Goal: Information Seeking & Learning: Learn about a topic

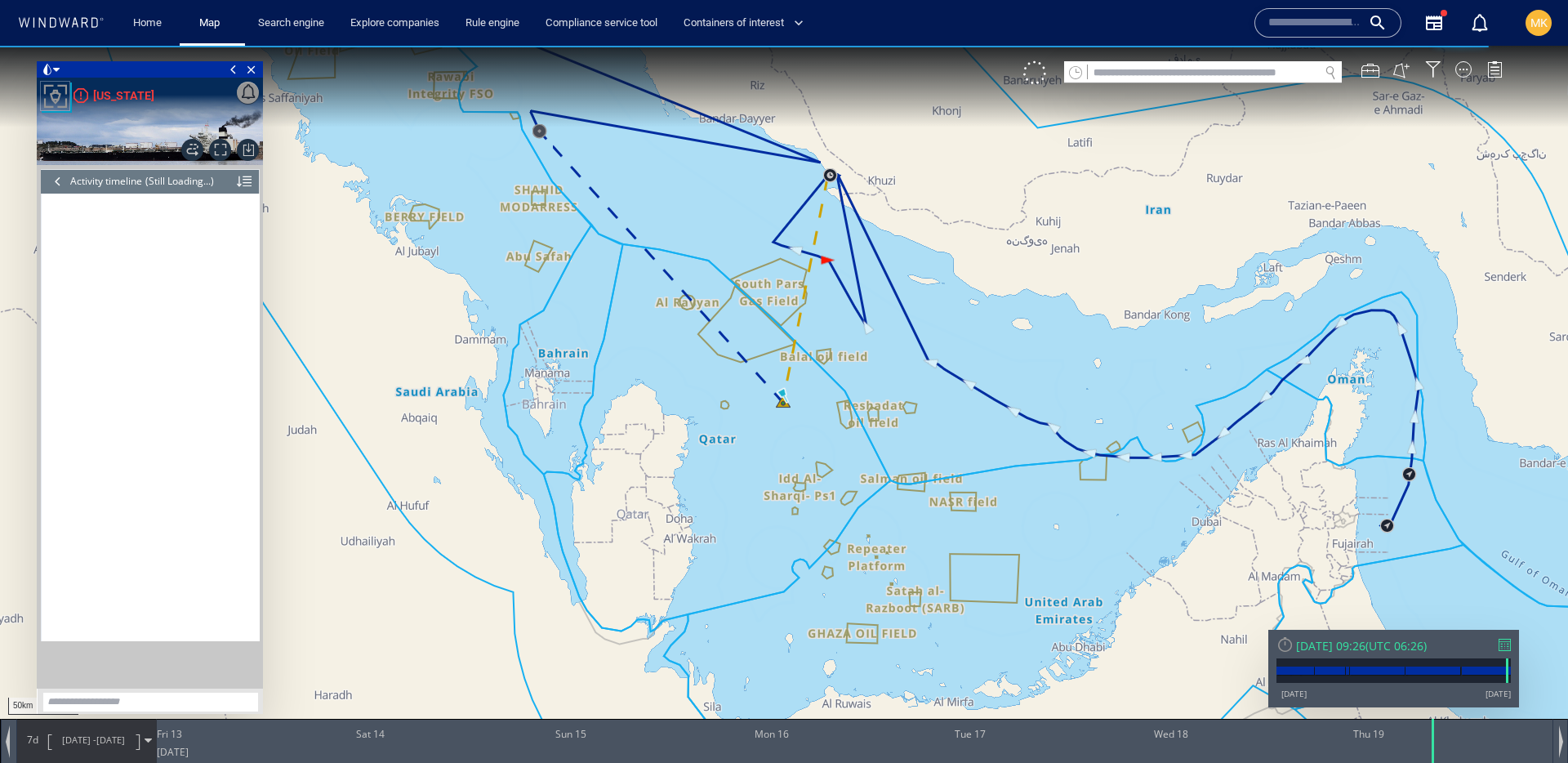
scroll to position [5838, 0]
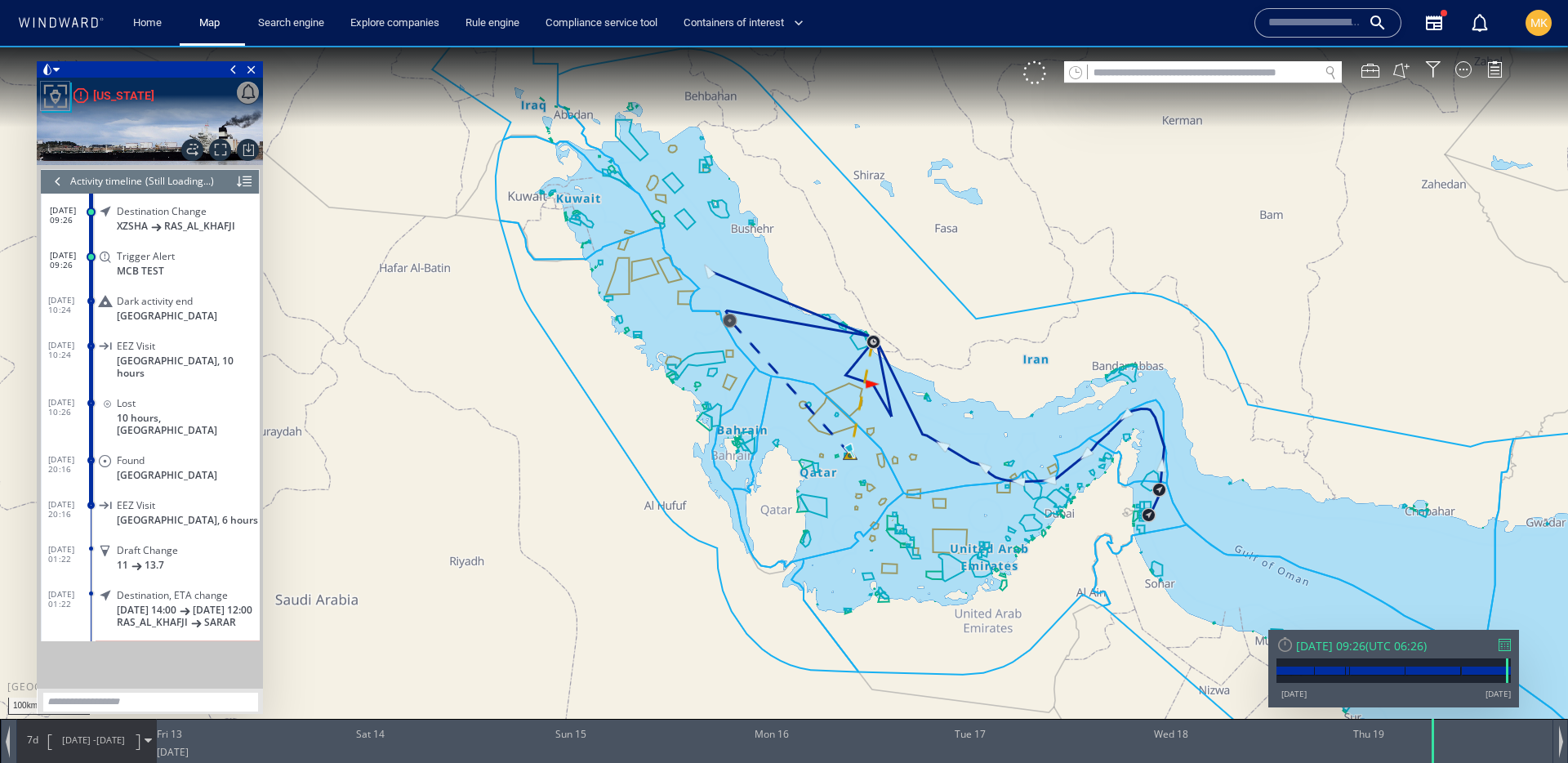
scroll to position [318600, 0]
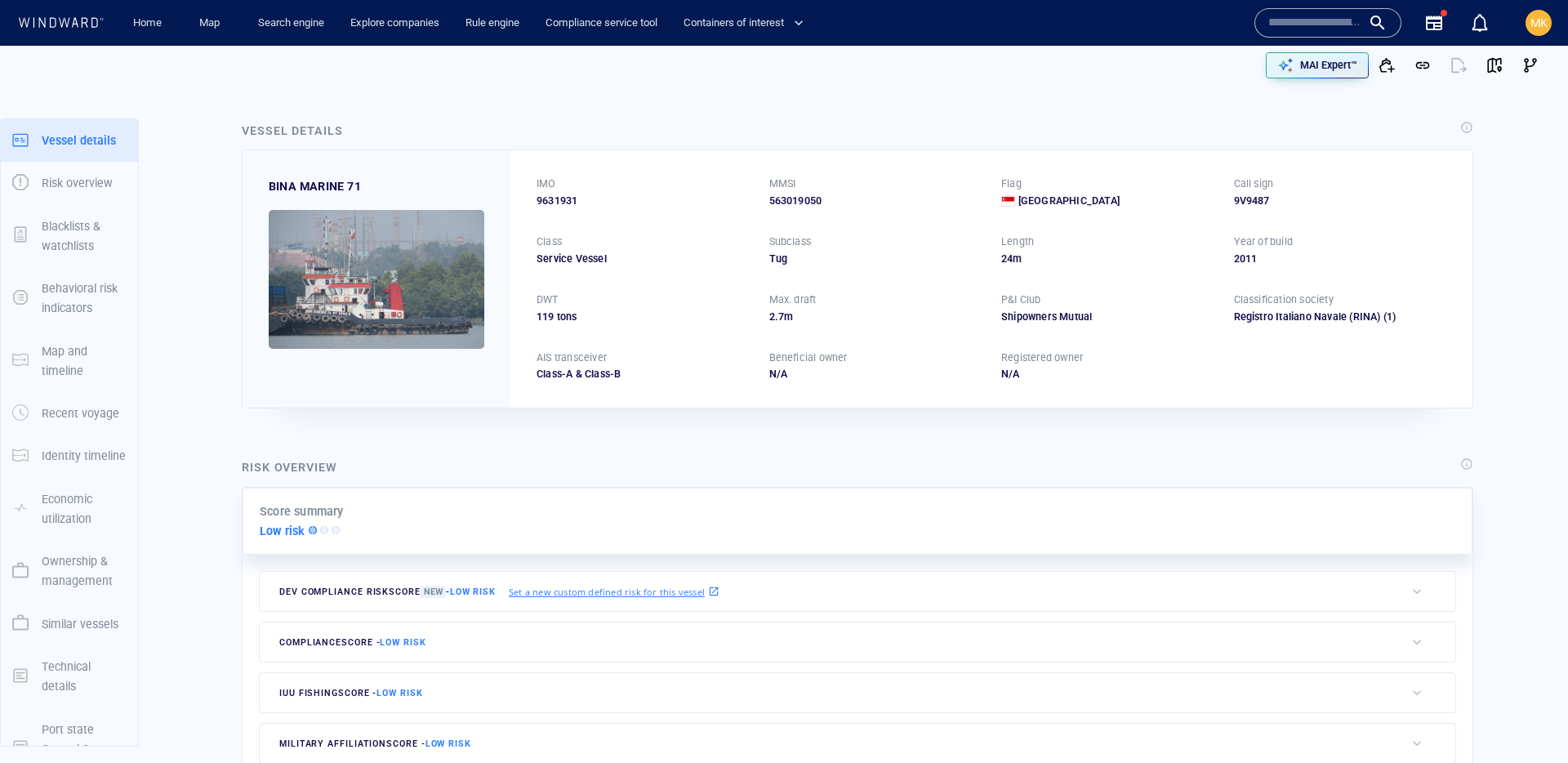
click at [1325, 12] on input "text" at bounding box center [1315, 22] width 93 height 24
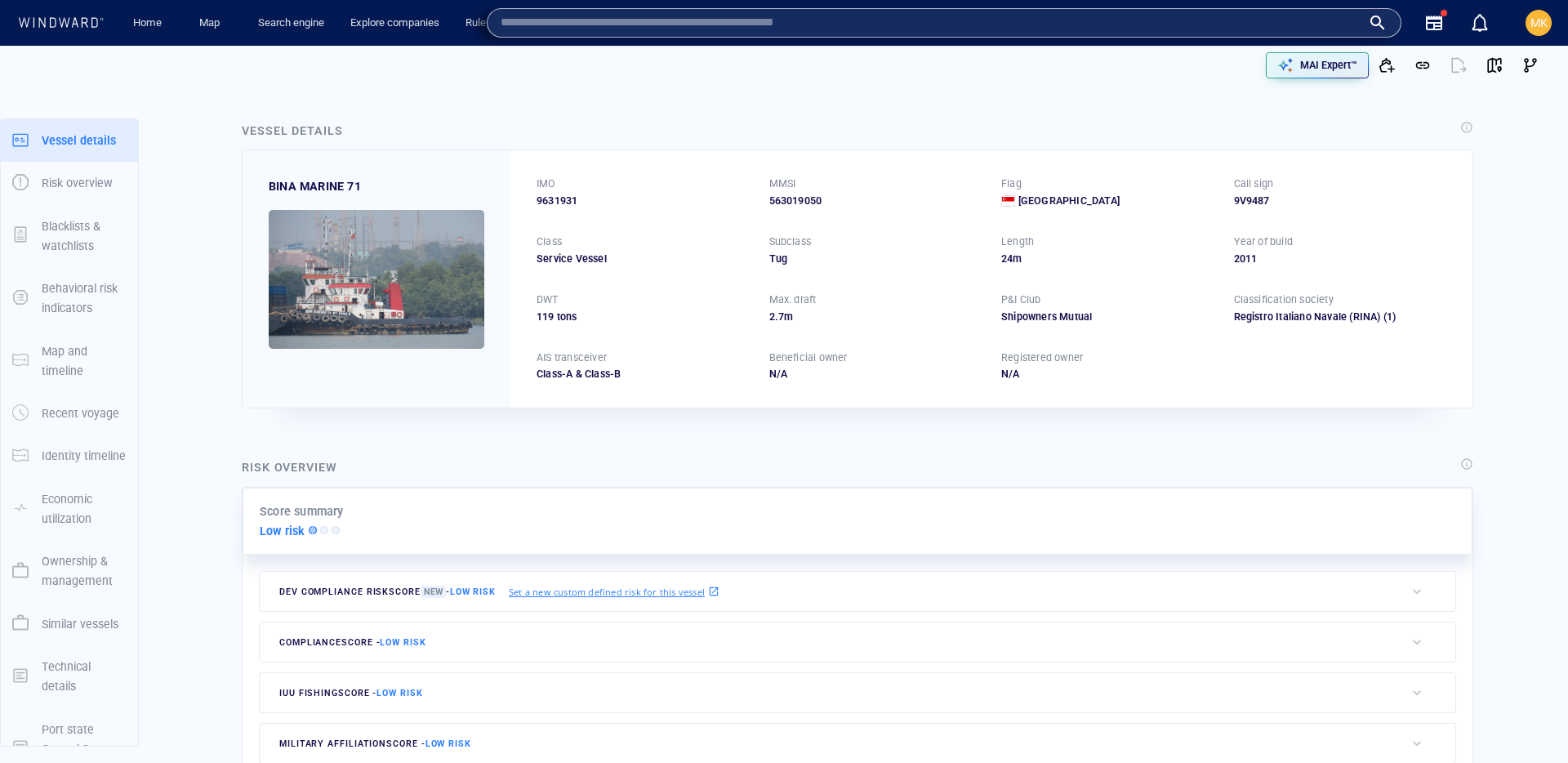
paste input "*******"
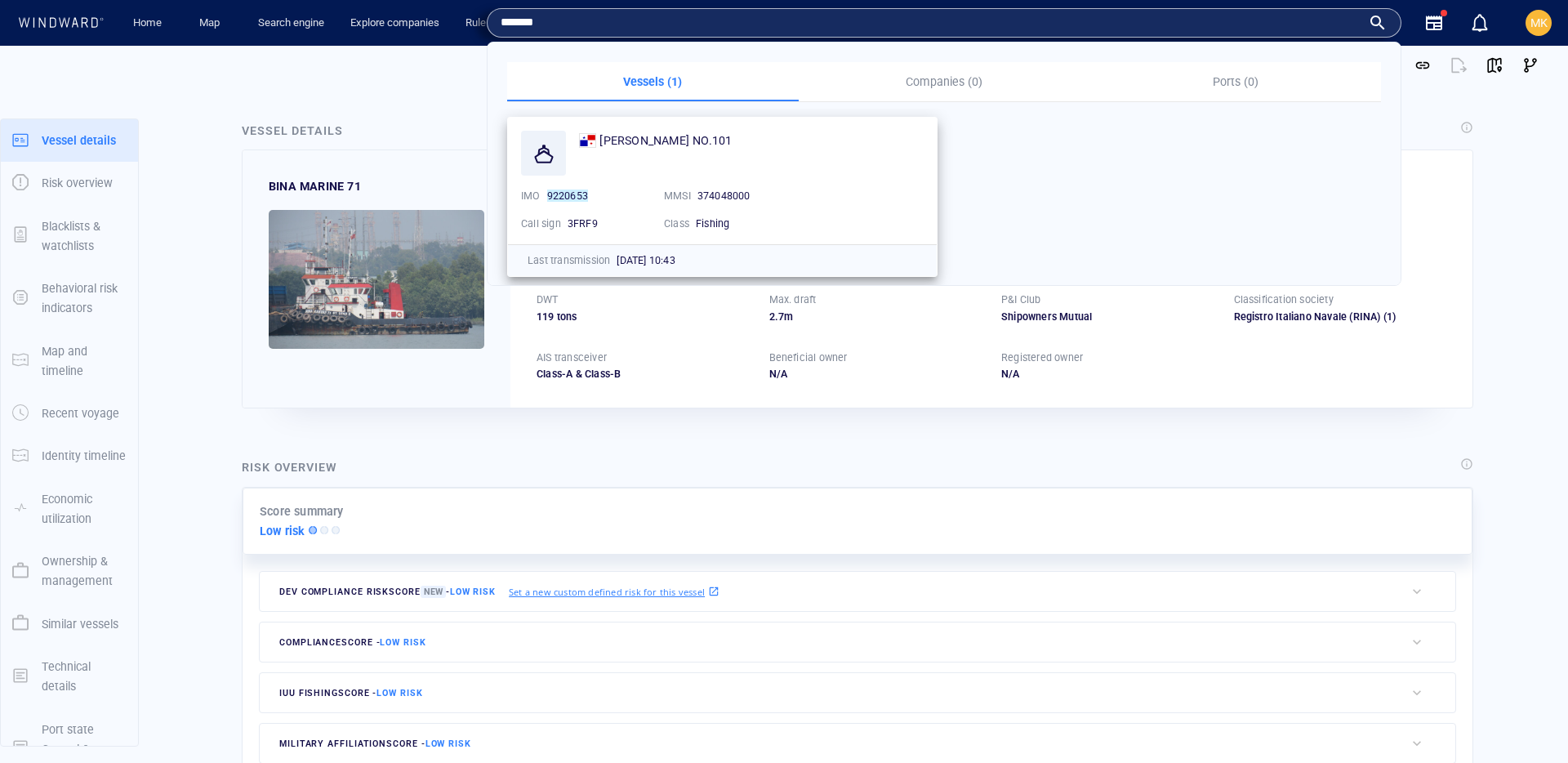
type input "*******"
click at [711, 129] on div "SHIN HO CHUN NO.101 IMO 9220653 MMSI 374048000 Call sign 3FRF9 Class Fishing" at bounding box center [722, 181] width 429 height 127
click at [712, 138] on span "[PERSON_NAME] NO.101" at bounding box center [665, 141] width 132 height 13
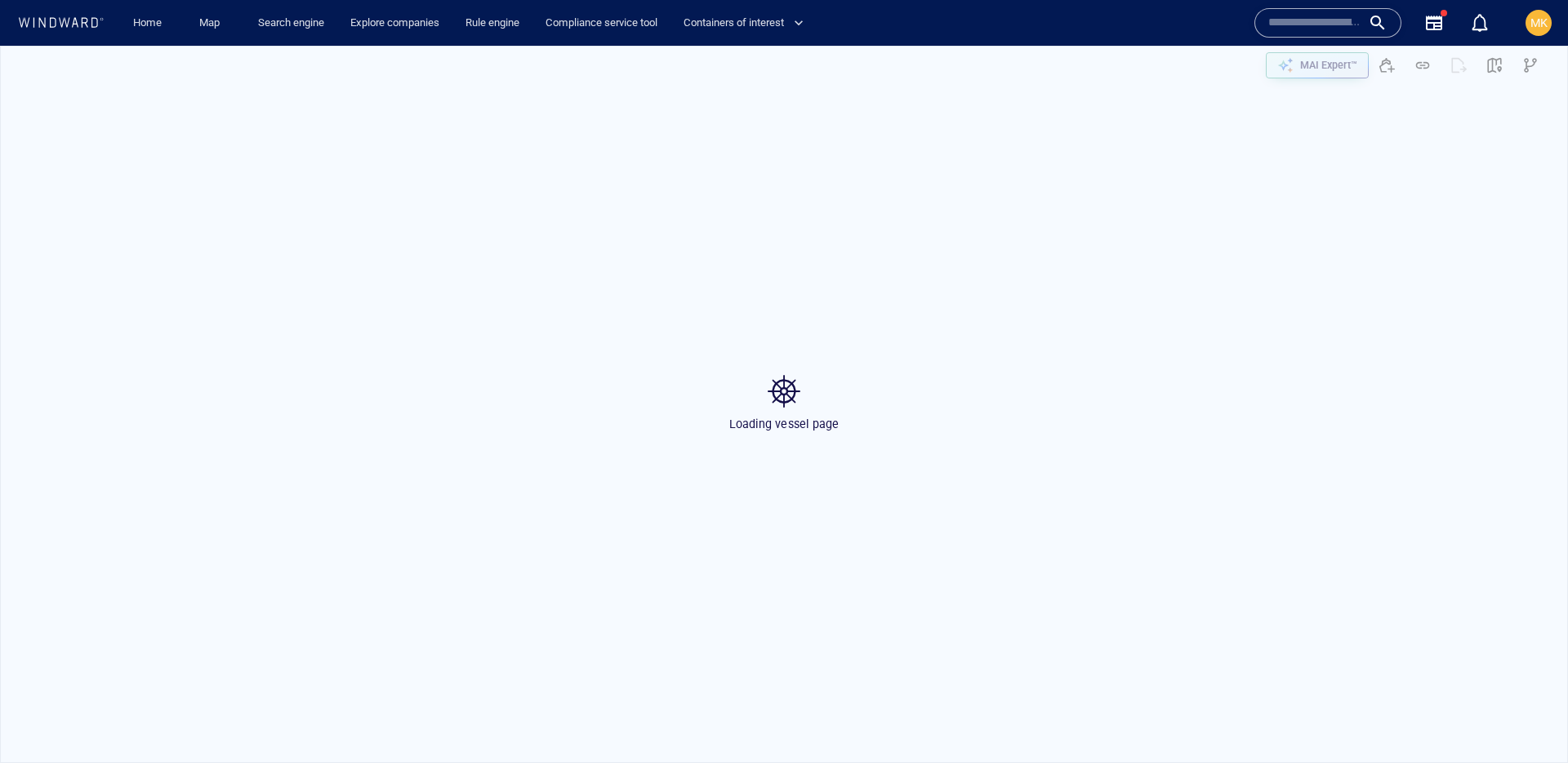
click at [1332, 32] on input "text" at bounding box center [1315, 22] width 93 height 24
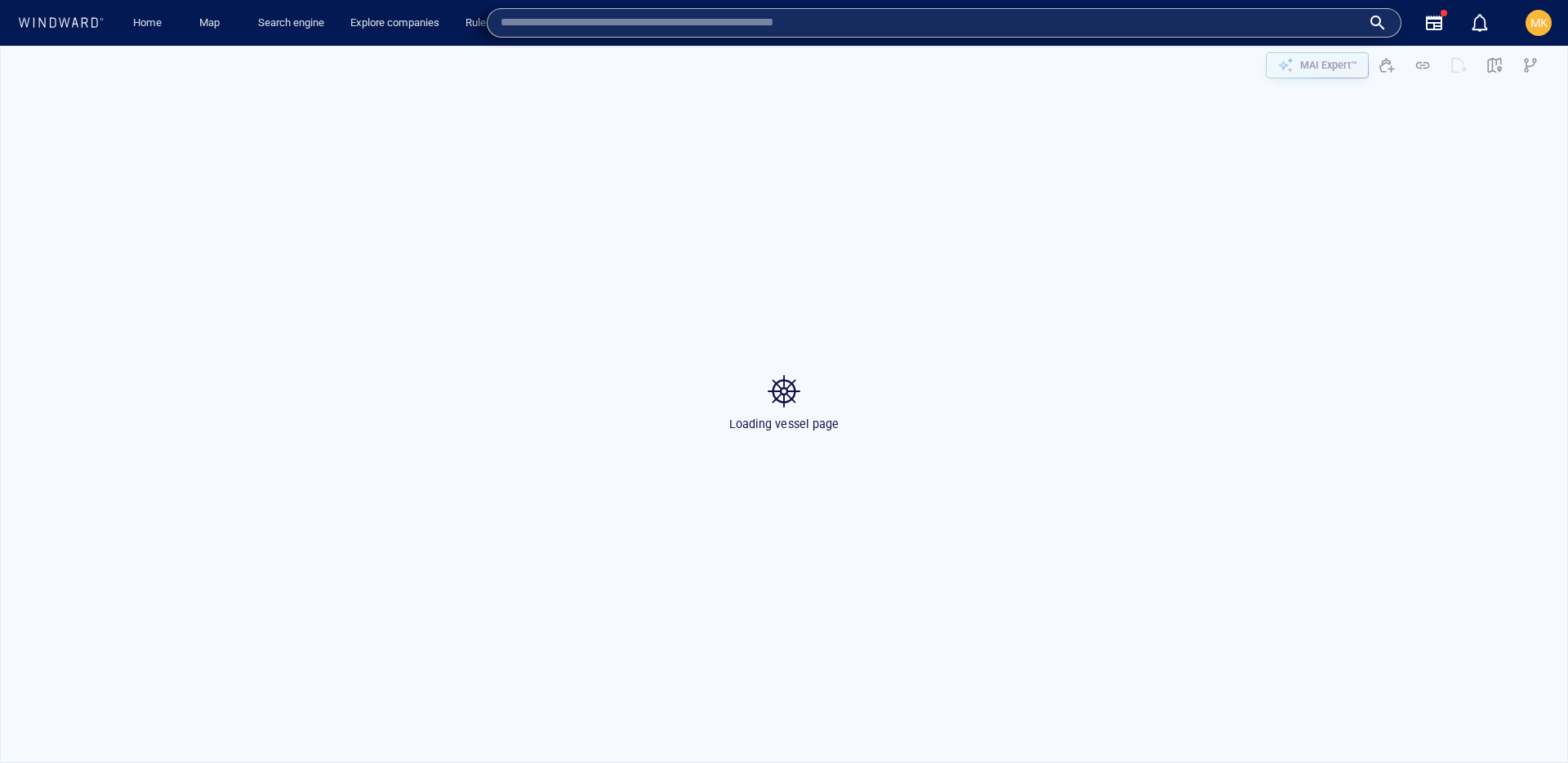
paste input "*******"
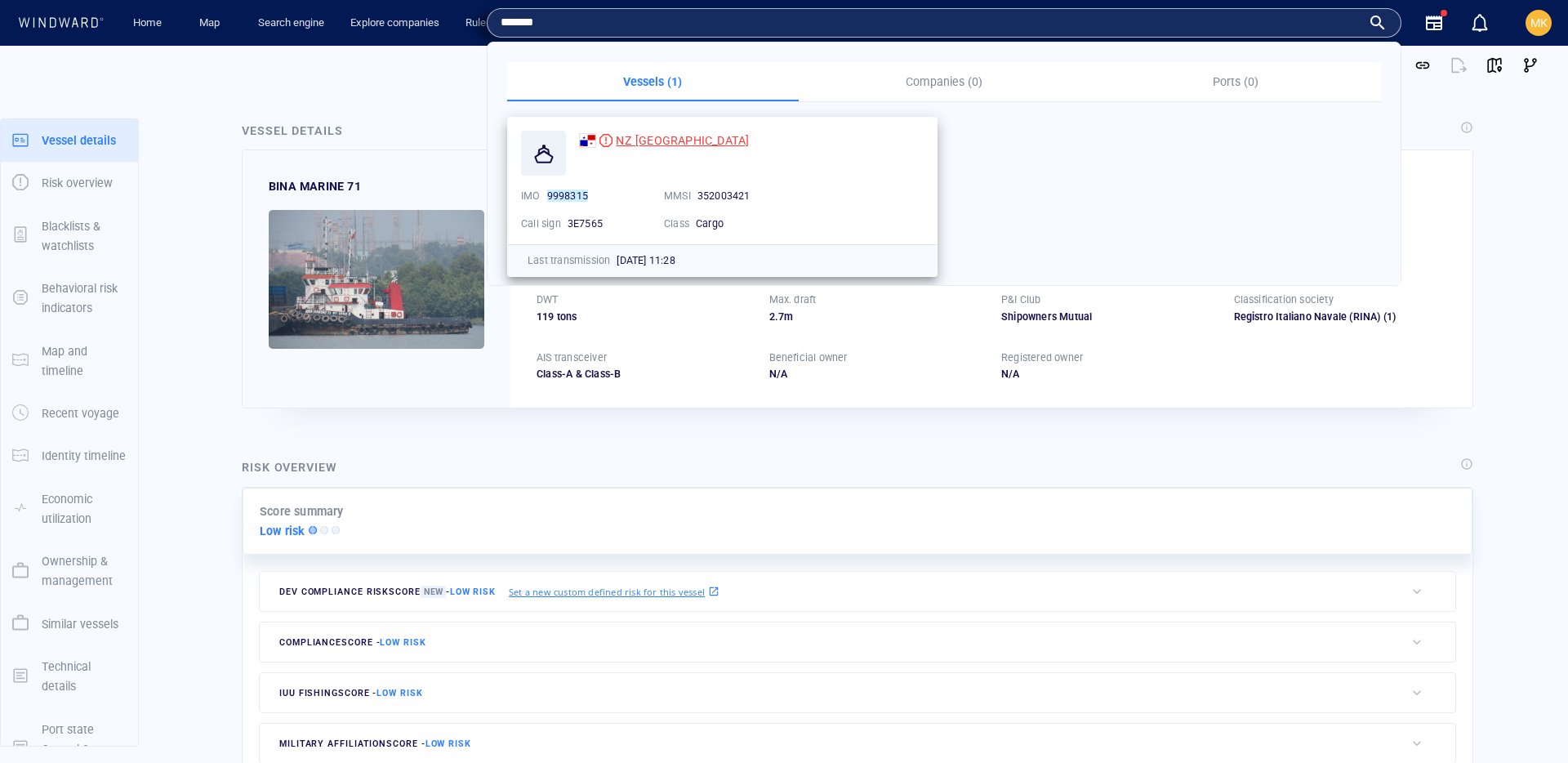
type input "*******"
click at [634, 148] on div "NZ SUZHOU" at bounding box center [682, 140] width 133 height 20
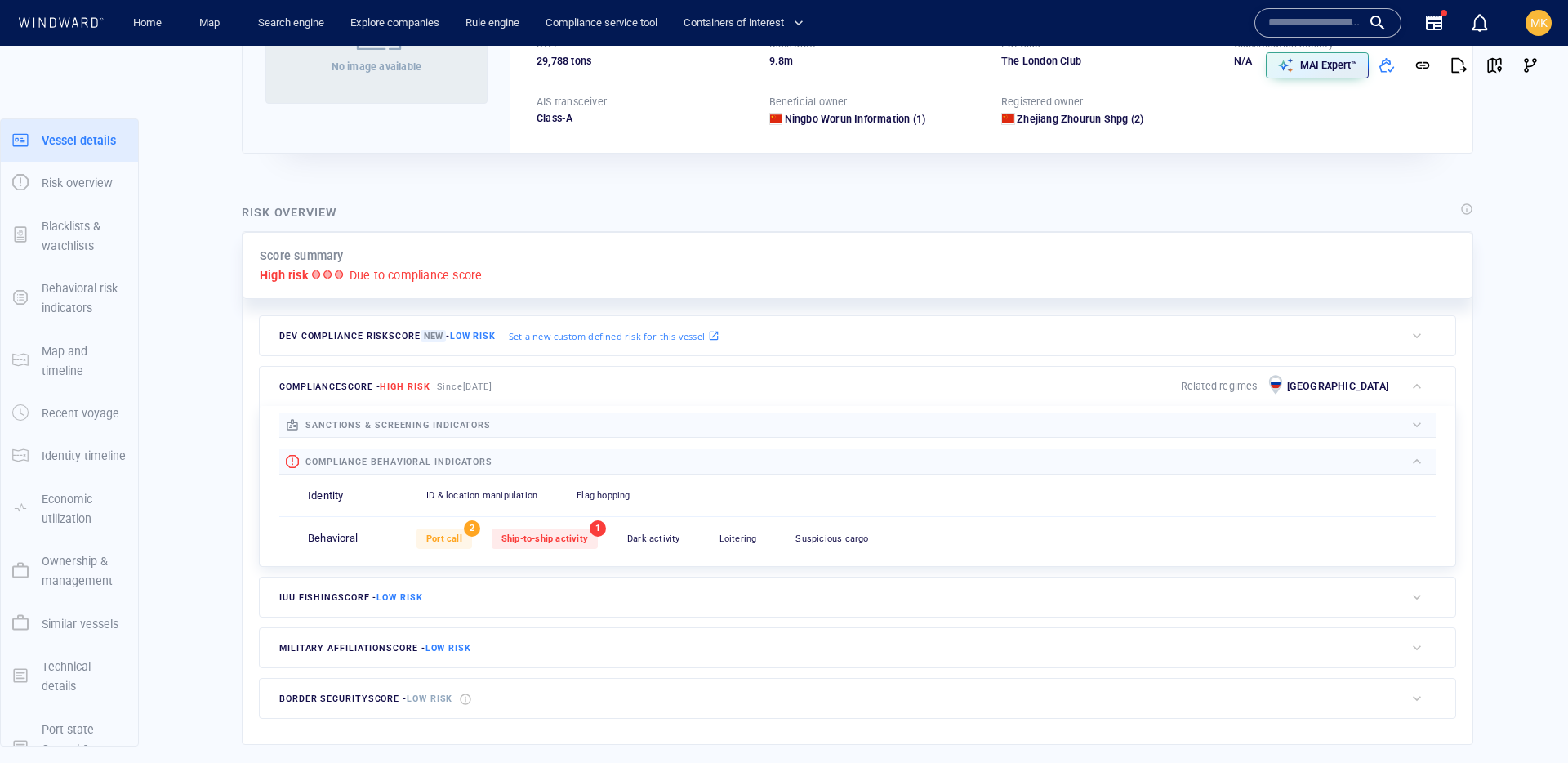
scroll to position [43, 0]
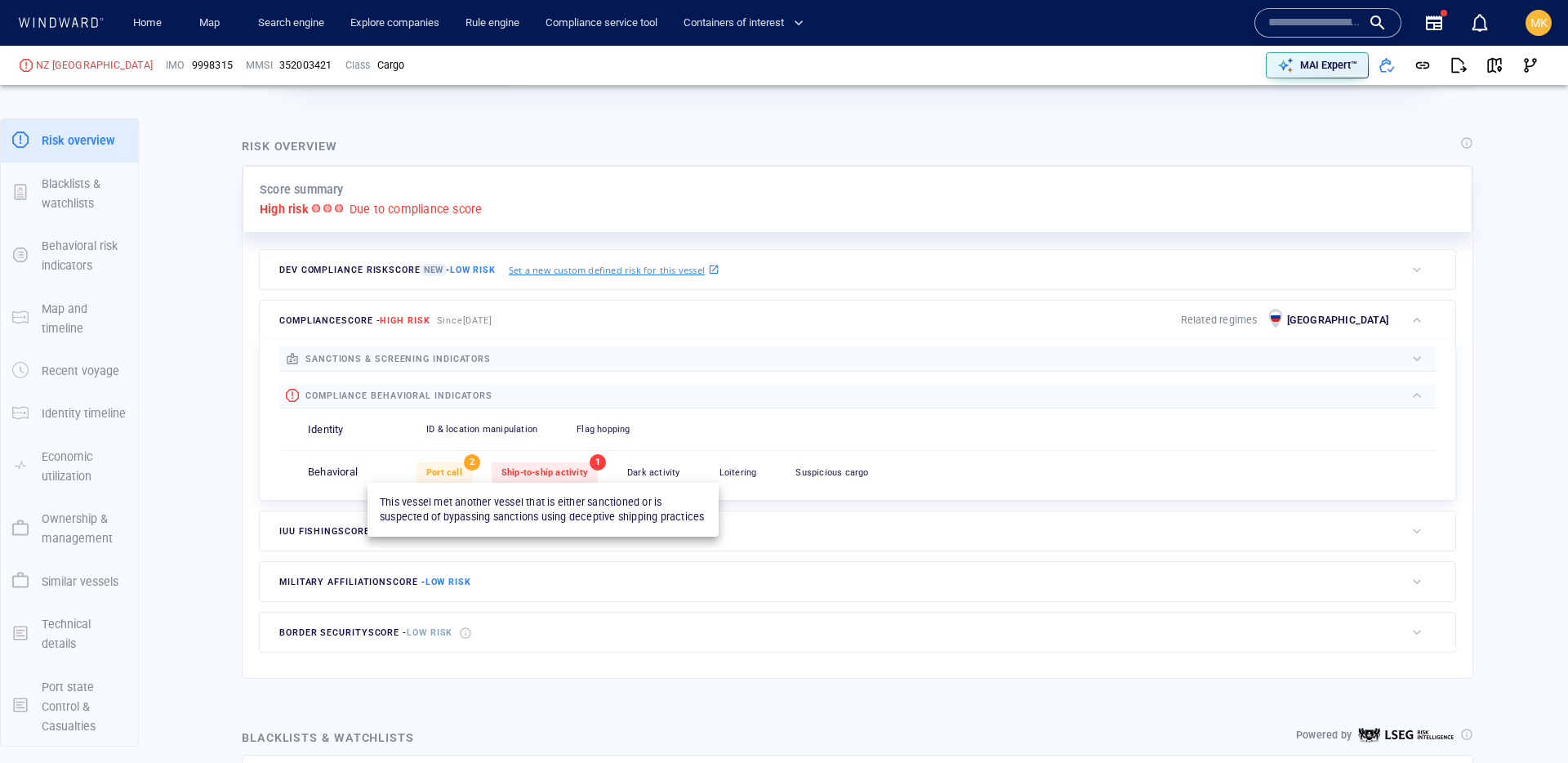
click at [517, 470] on span "Ship-to-ship activity" at bounding box center [544, 471] width 87 height 10
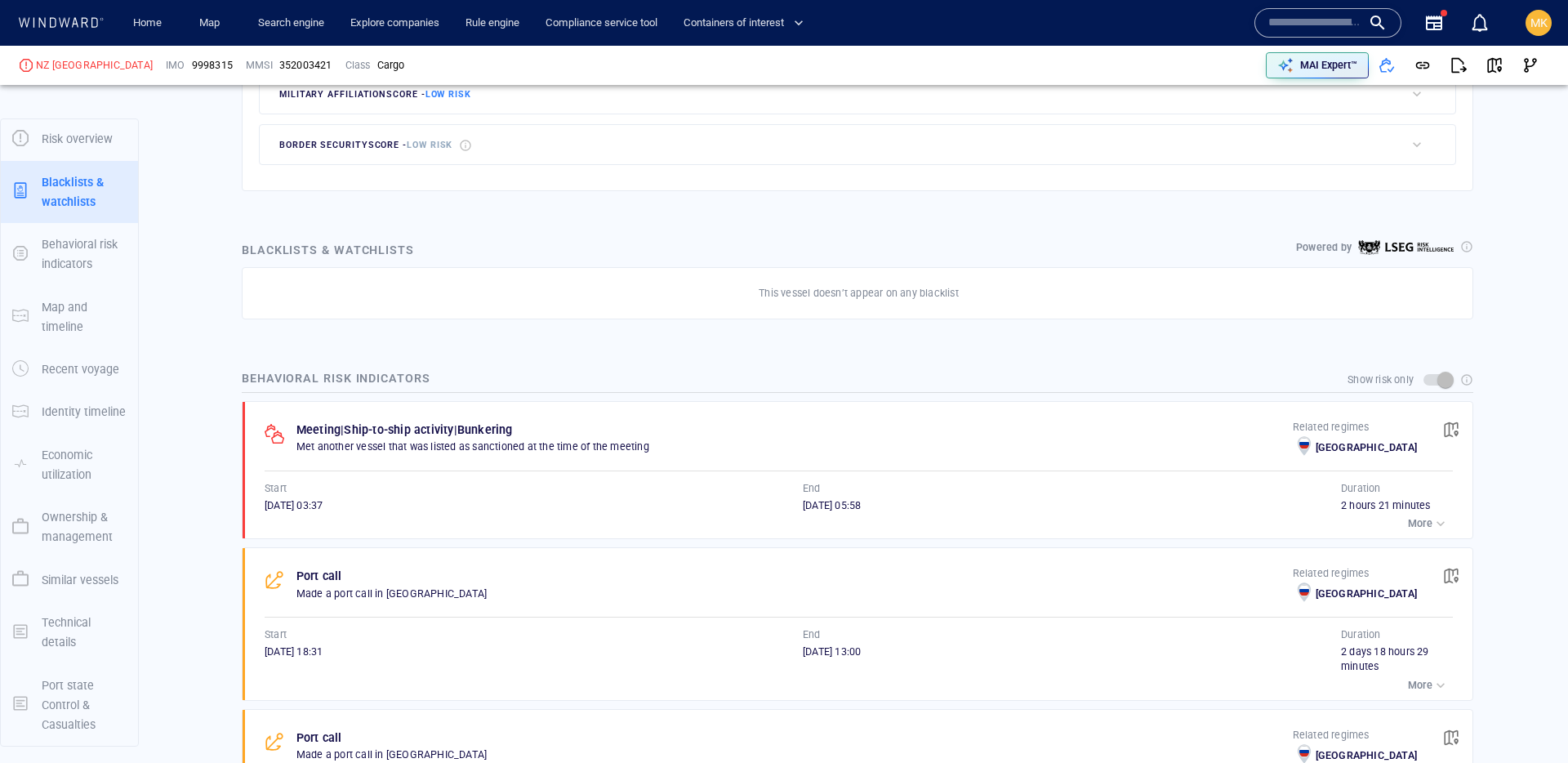
scroll to position [842, 0]
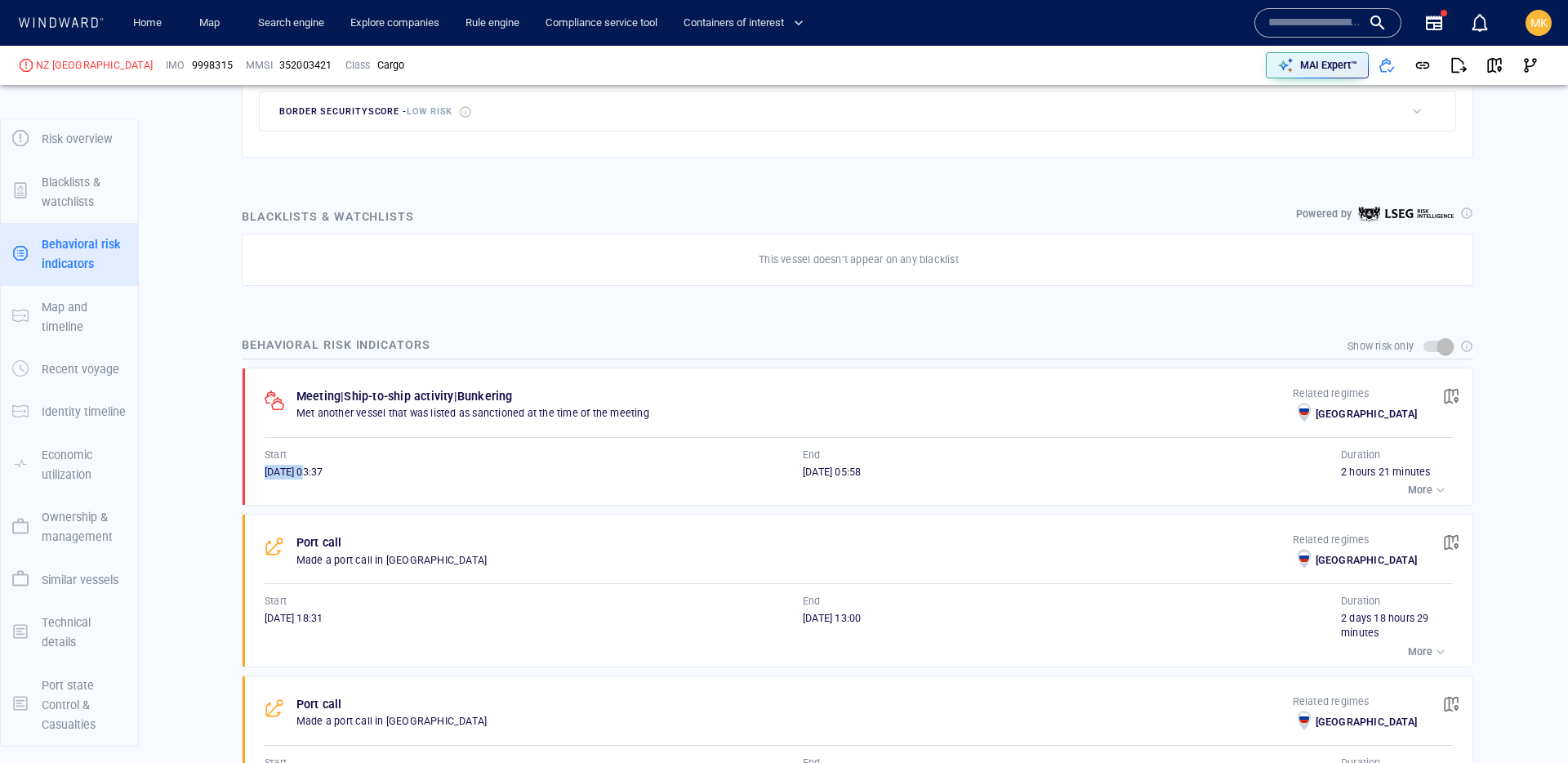
drag, startPoint x: 266, startPoint y: 470, endPoint x: 330, endPoint y: 476, distance: 64.3
click at [322, 476] on span "26/07/2025 03:37" at bounding box center [293, 471] width 58 height 12
click at [1459, 491] on div "Meeting | Ship-to-ship activity | Bunkering Met another vessel that was listed …" at bounding box center [863, 436] width 1219 height 137
click at [1449, 497] on button "More" at bounding box center [1427, 490] width 49 height 23
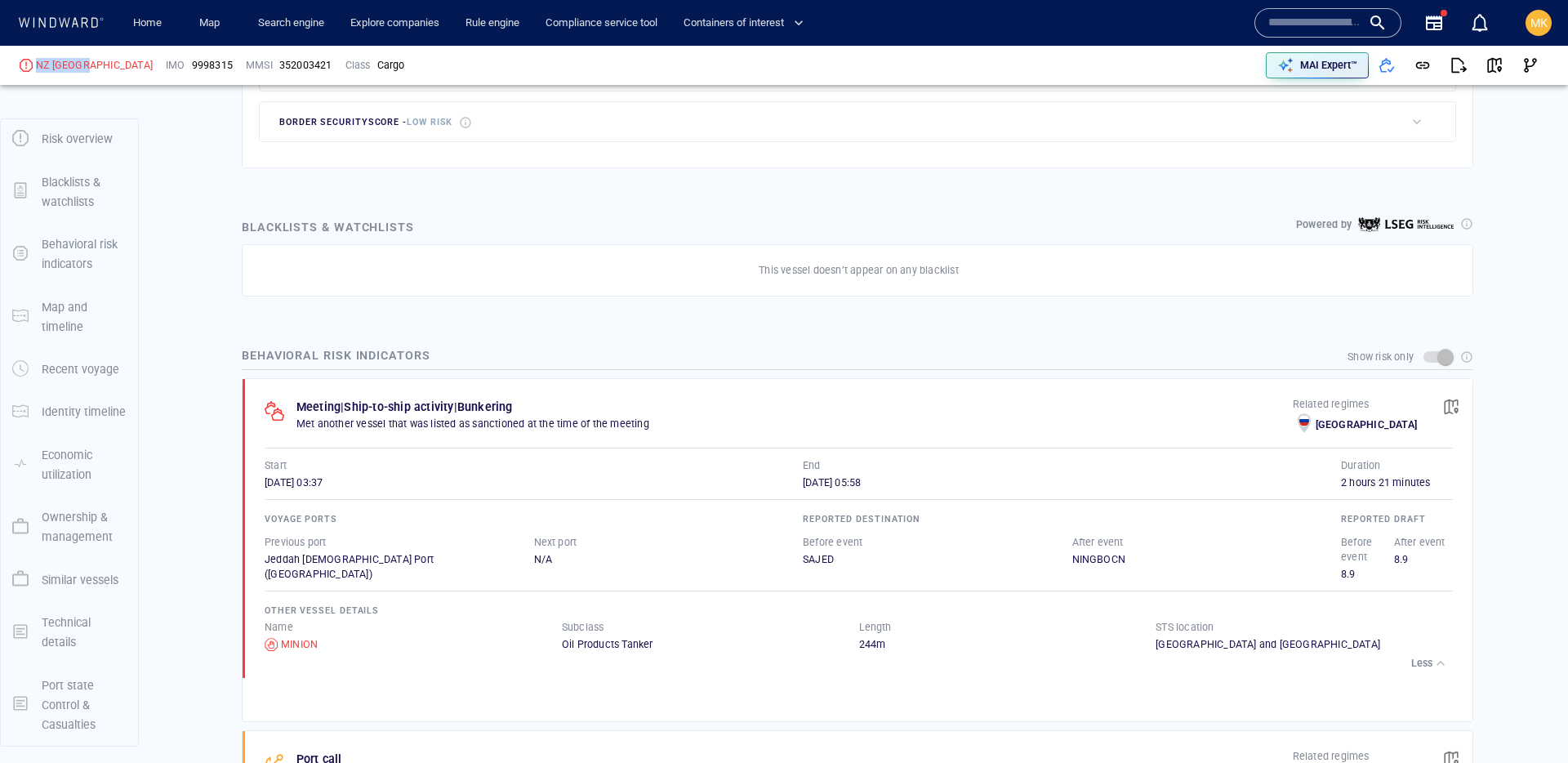
scroll to position [811, 0]
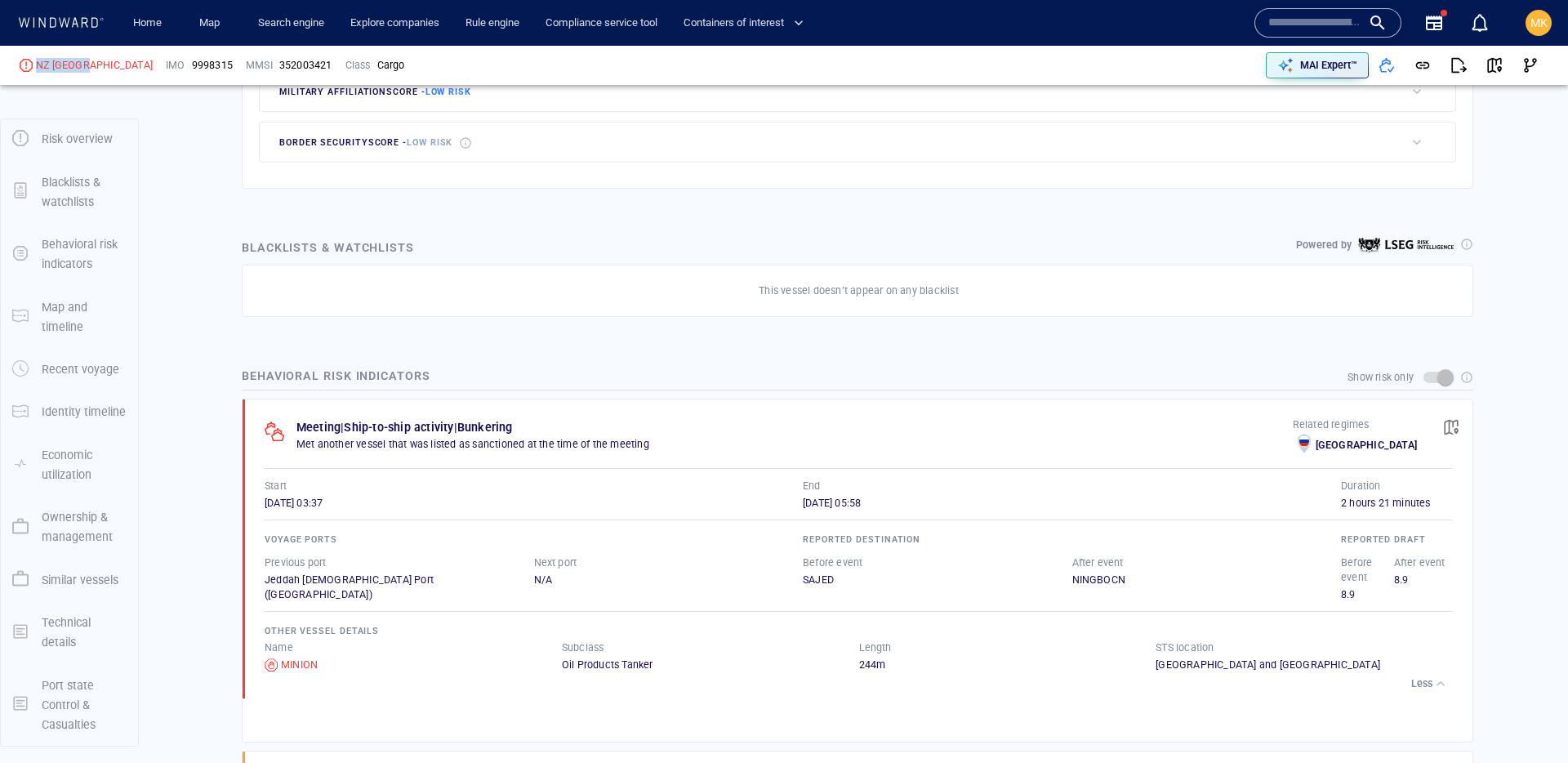
drag, startPoint x: 93, startPoint y: 63, endPoint x: 3, endPoint y: 61, distance: 90.0
click at [3, 61] on div "NZ SUZHOU IMO 9998315 MMSI 352003421 Class Cargo MAI Expert™" at bounding box center [784, 65] width 1568 height 39
copy div "NZ SUZHOU"
click at [192, 67] on span "9998315" at bounding box center [212, 65] width 41 height 15
click at [192, 68] on span "9998315" at bounding box center [212, 65] width 41 height 15
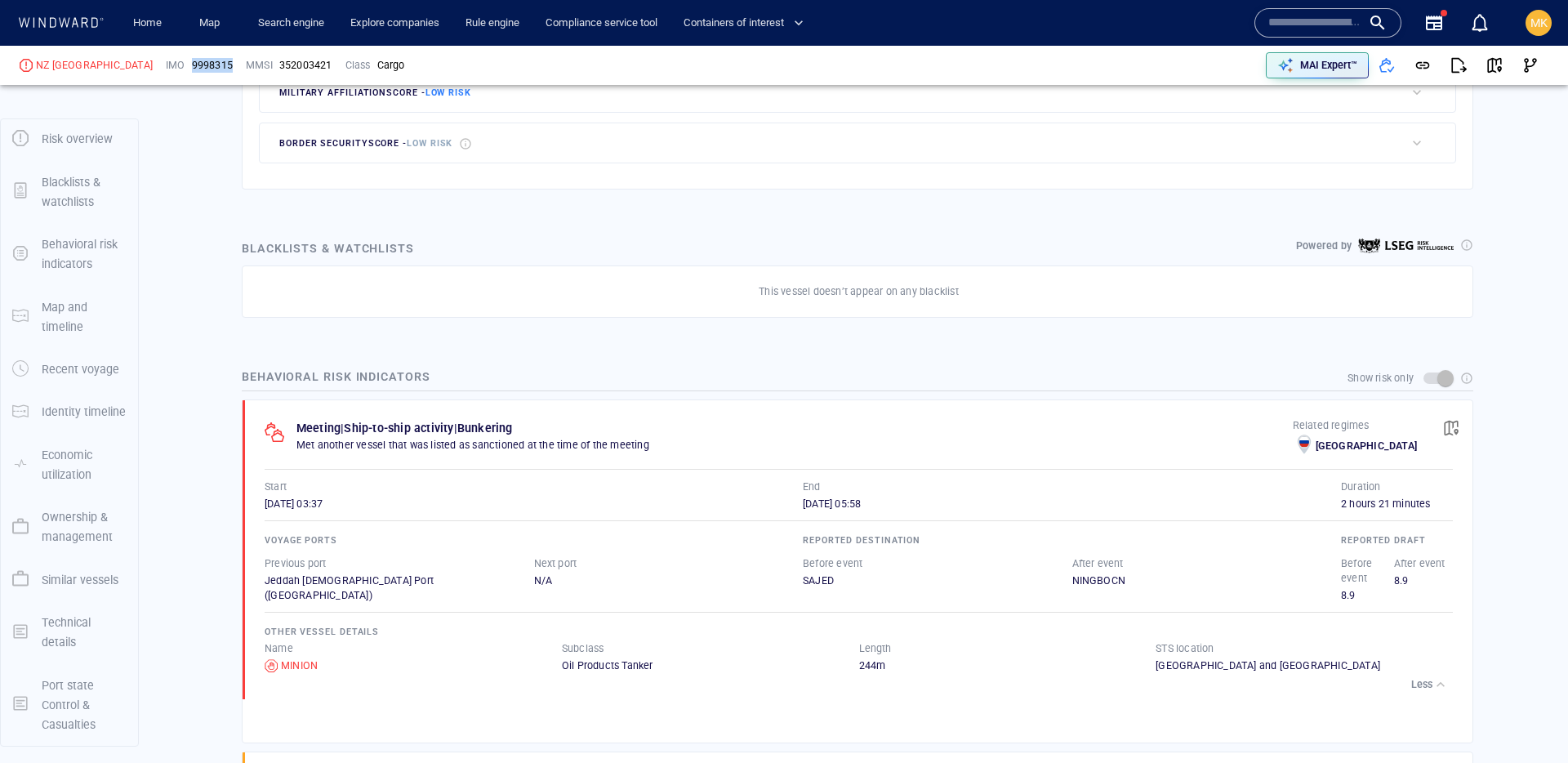
copy span "9998315"
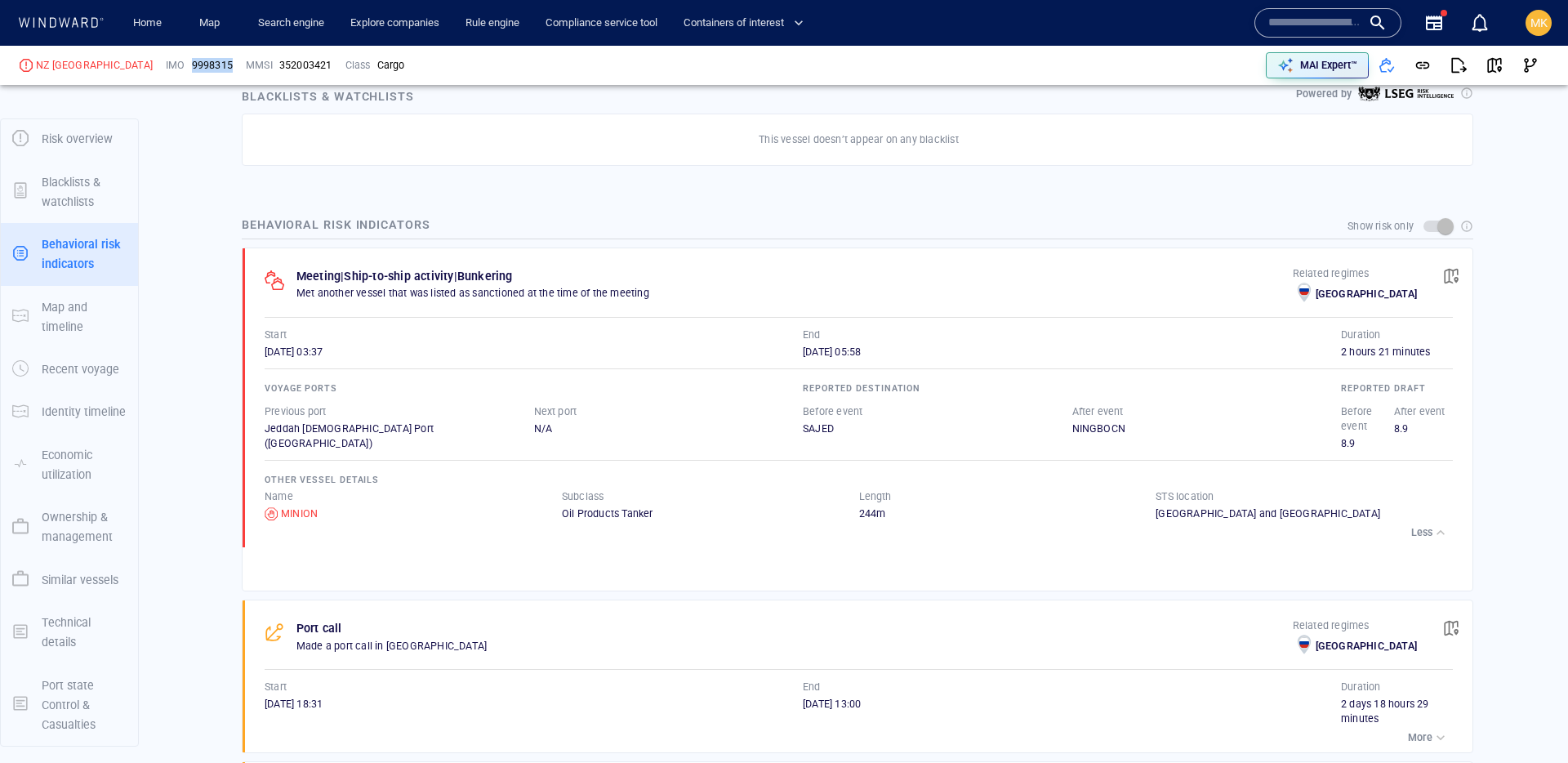
scroll to position [964, 0]
click at [1450, 277] on span "button" at bounding box center [1452, 275] width 17 height 17
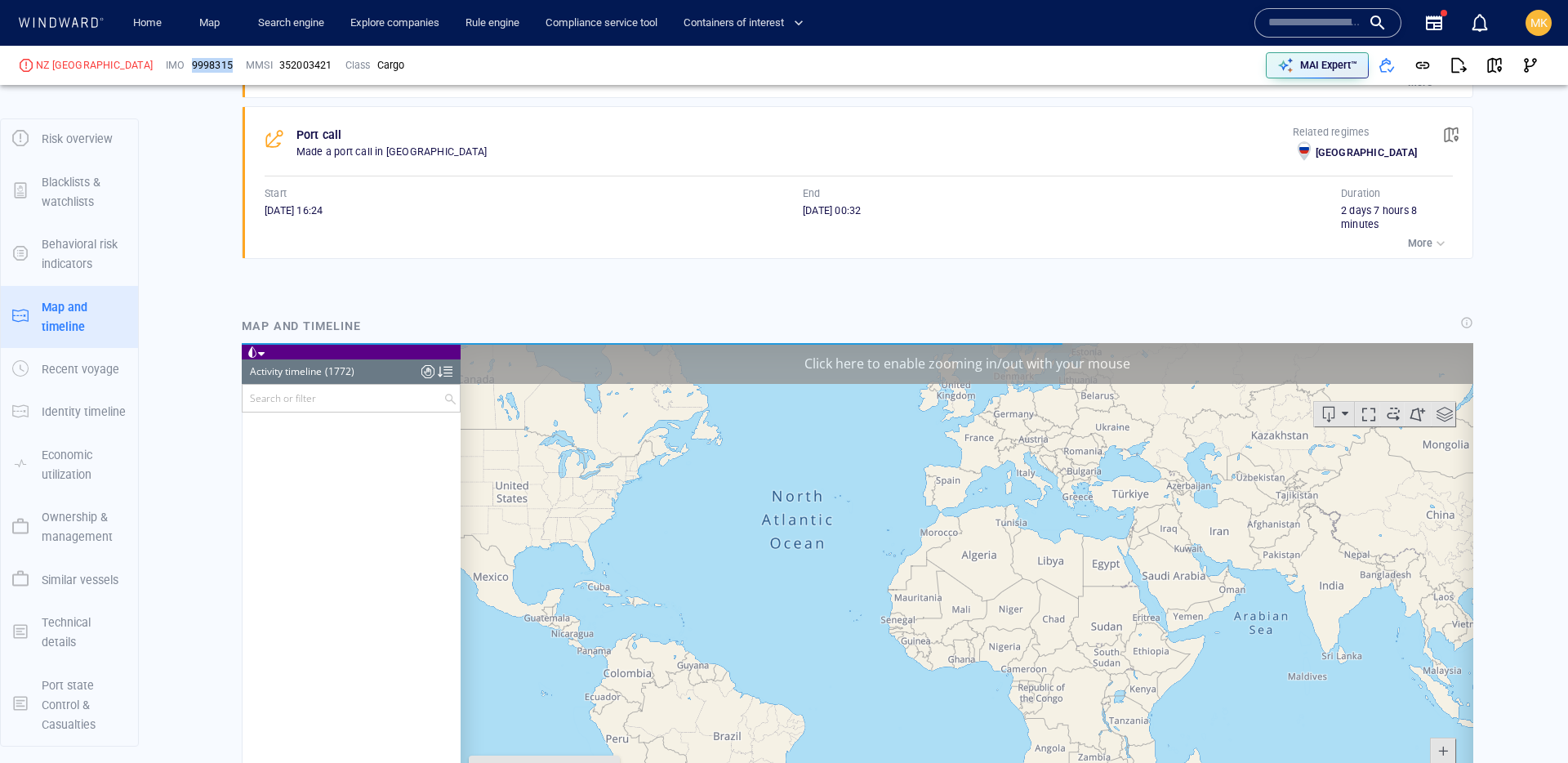
scroll to position [77370, 0]
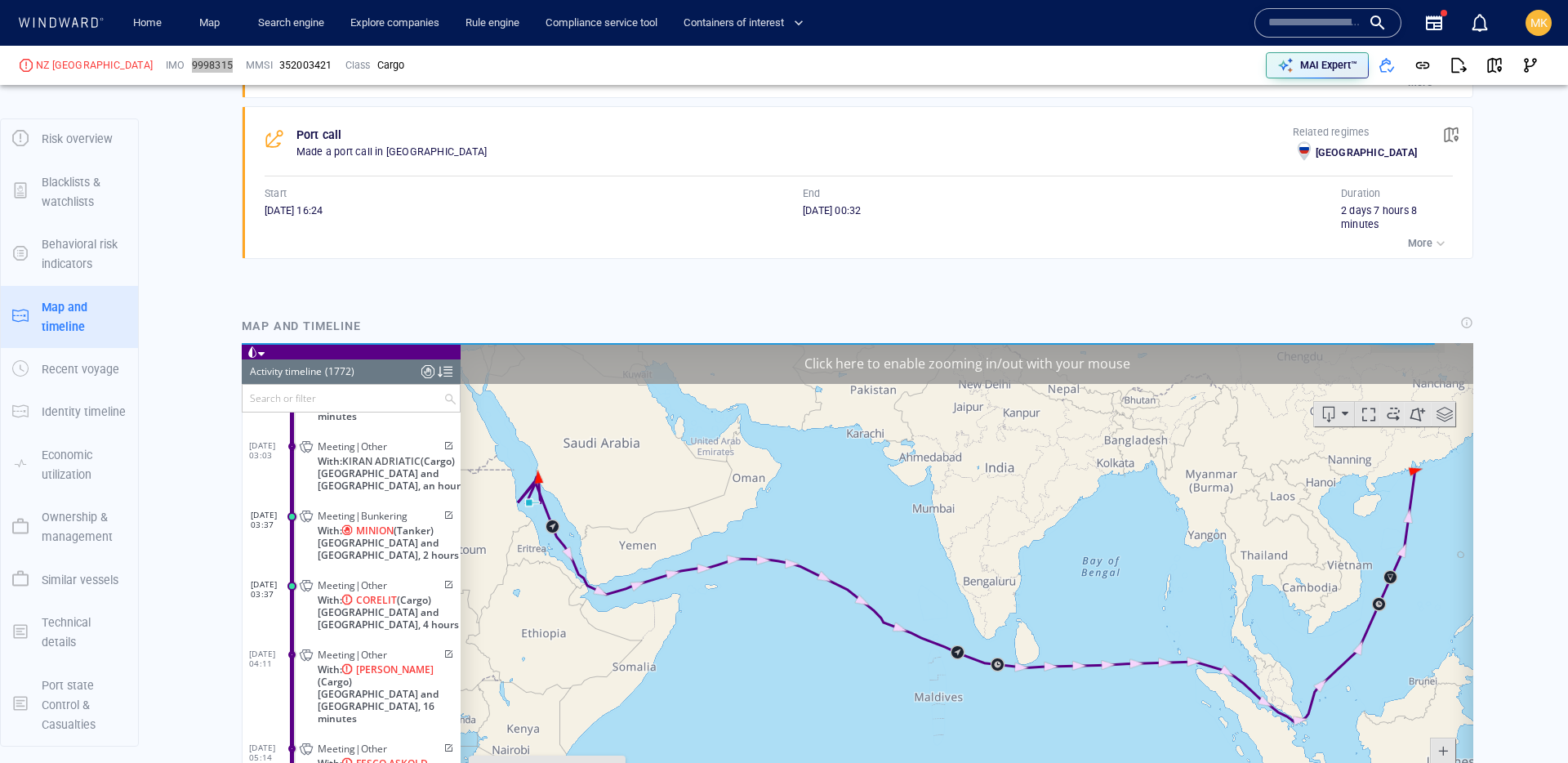
click at [440, 519] on span at bounding box center [446, 514] width 14 height 10
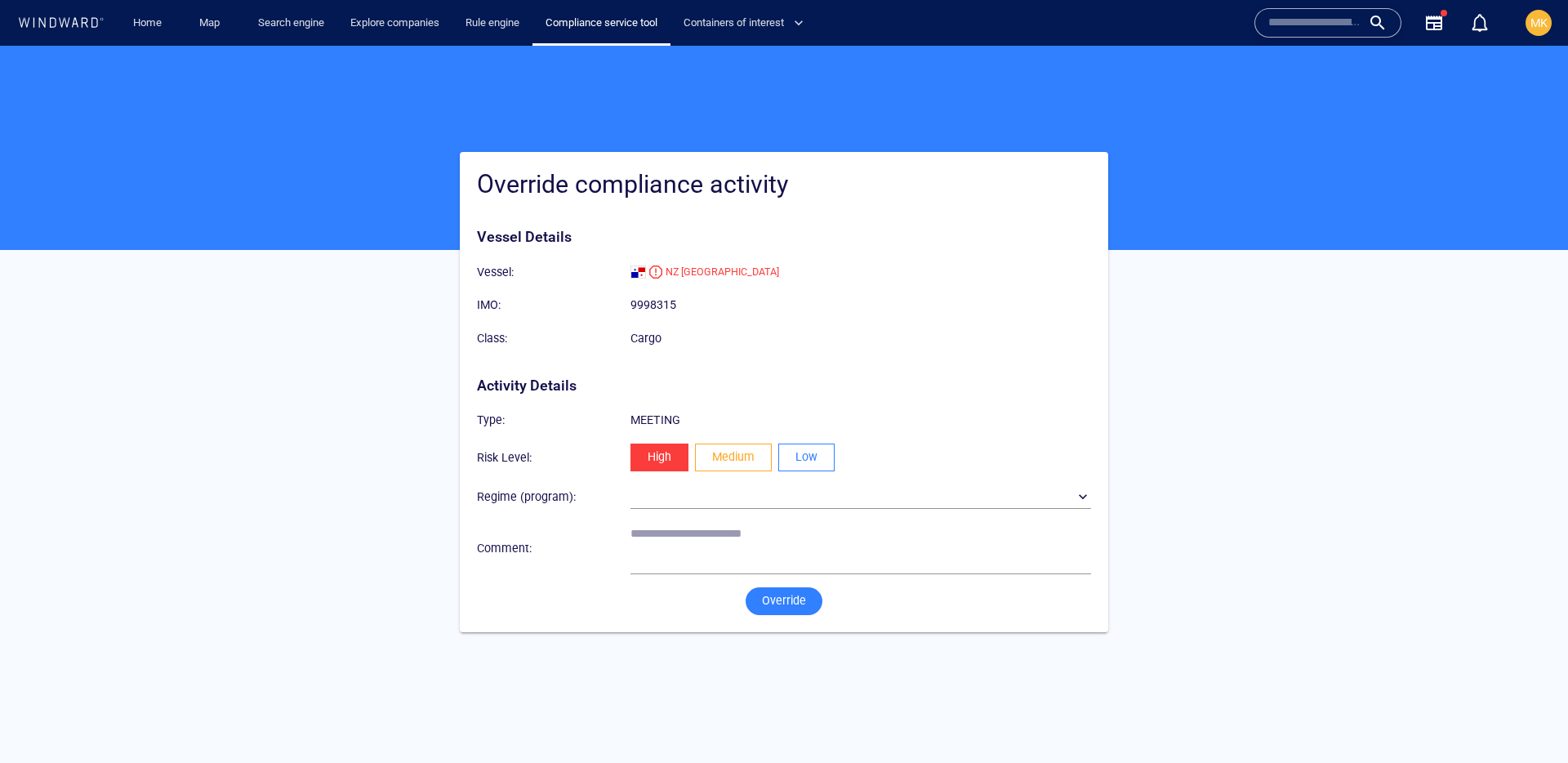
drag, startPoint x: 831, startPoint y: 456, endPoint x: 823, endPoint y: 464, distance: 11.3
click at [831, 456] on button "Low" at bounding box center [806, 457] width 56 height 28
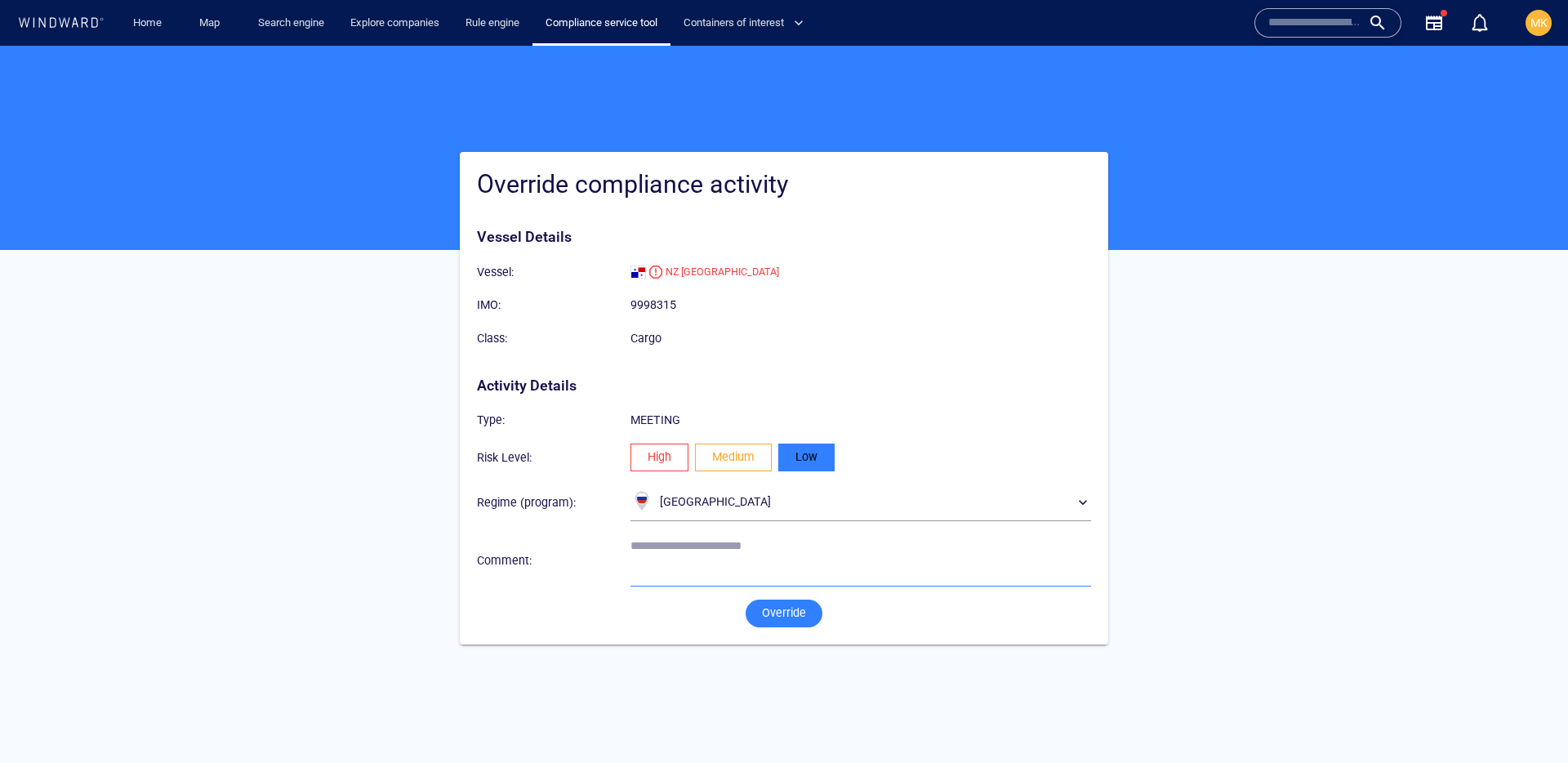
click at [801, 560] on textarea at bounding box center [861, 559] width 460 height 42
type textarea "**********"
click at [781, 618] on span "Override" at bounding box center [784, 613] width 44 height 20
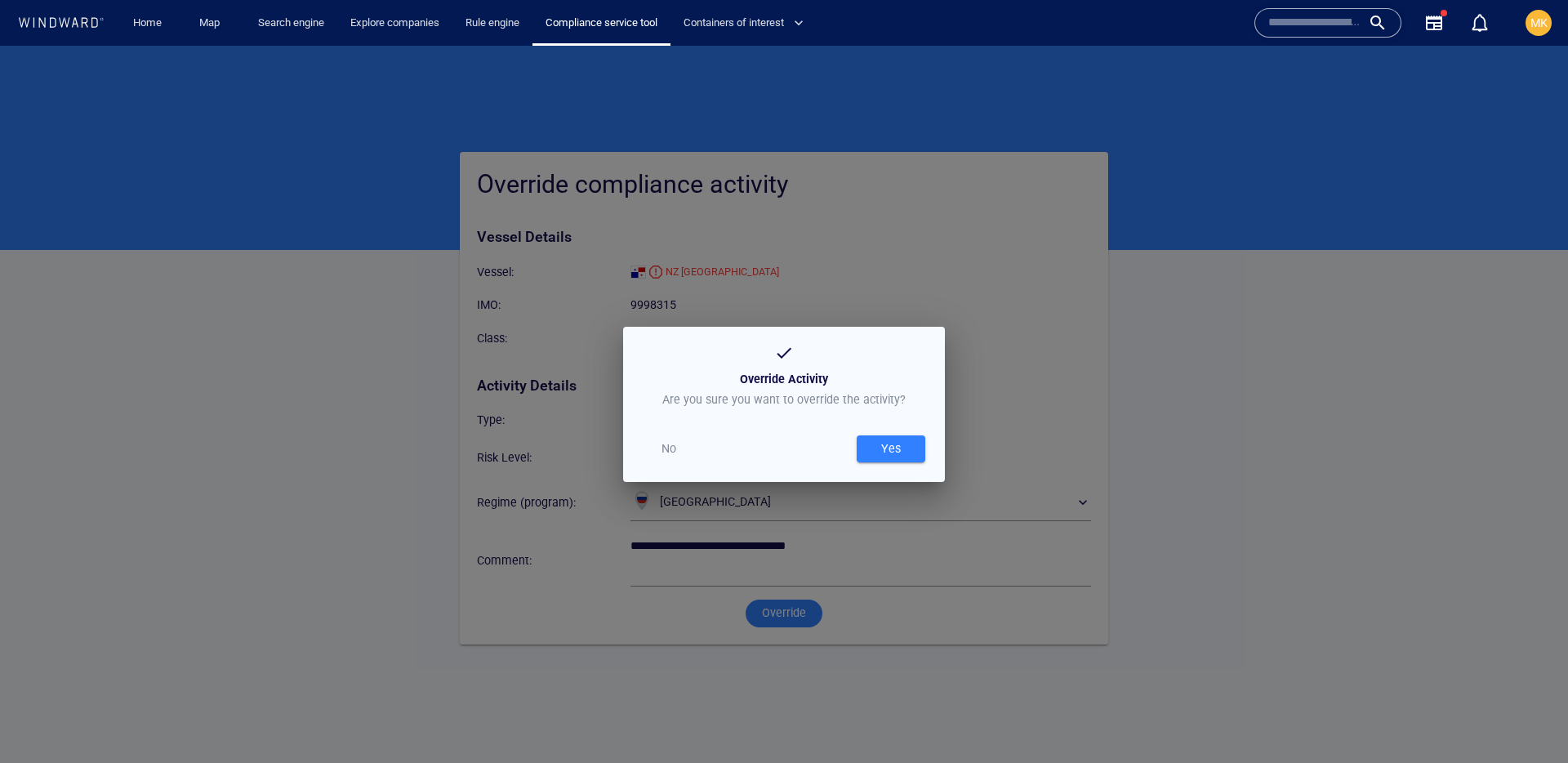
click at [888, 458] on div "Yes" at bounding box center [891, 448] width 26 height 27
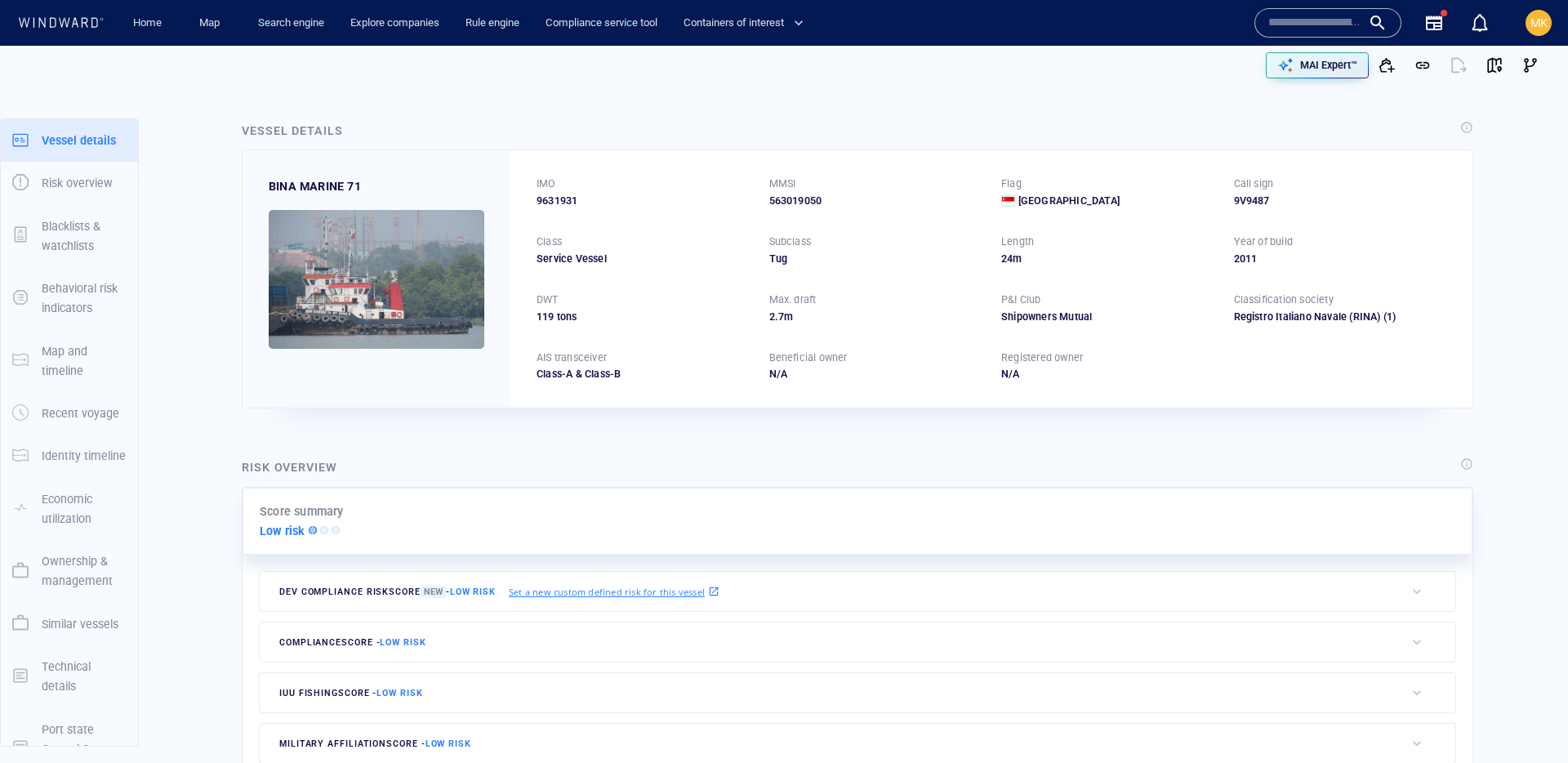
click at [1345, 25] on input "text" at bounding box center [1315, 22] width 93 height 24
paste input "*******"
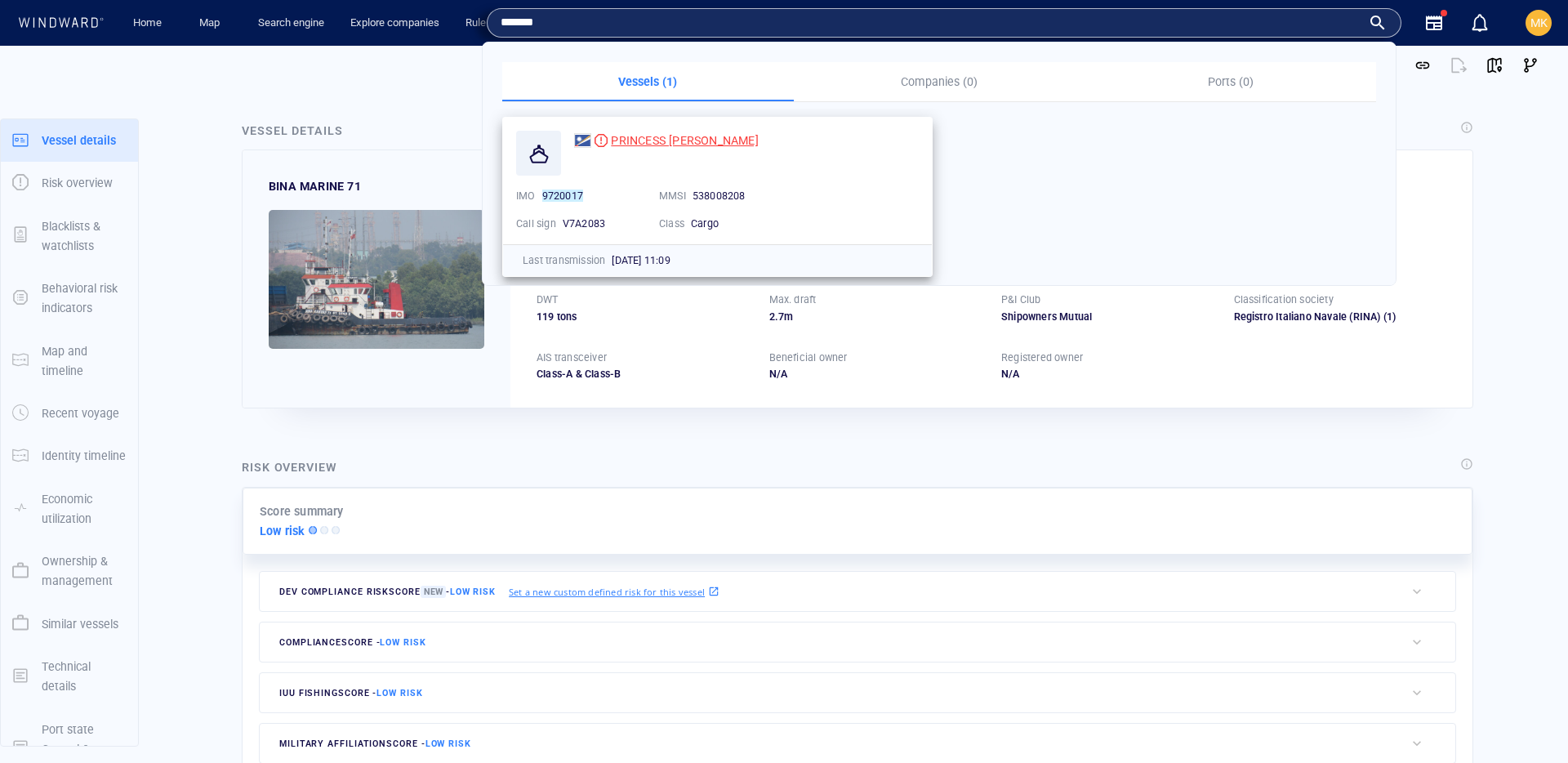
type input "*******"
click at [678, 142] on span "PRINCESS MARGO" at bounding box center [685, 141] width 147 height 13
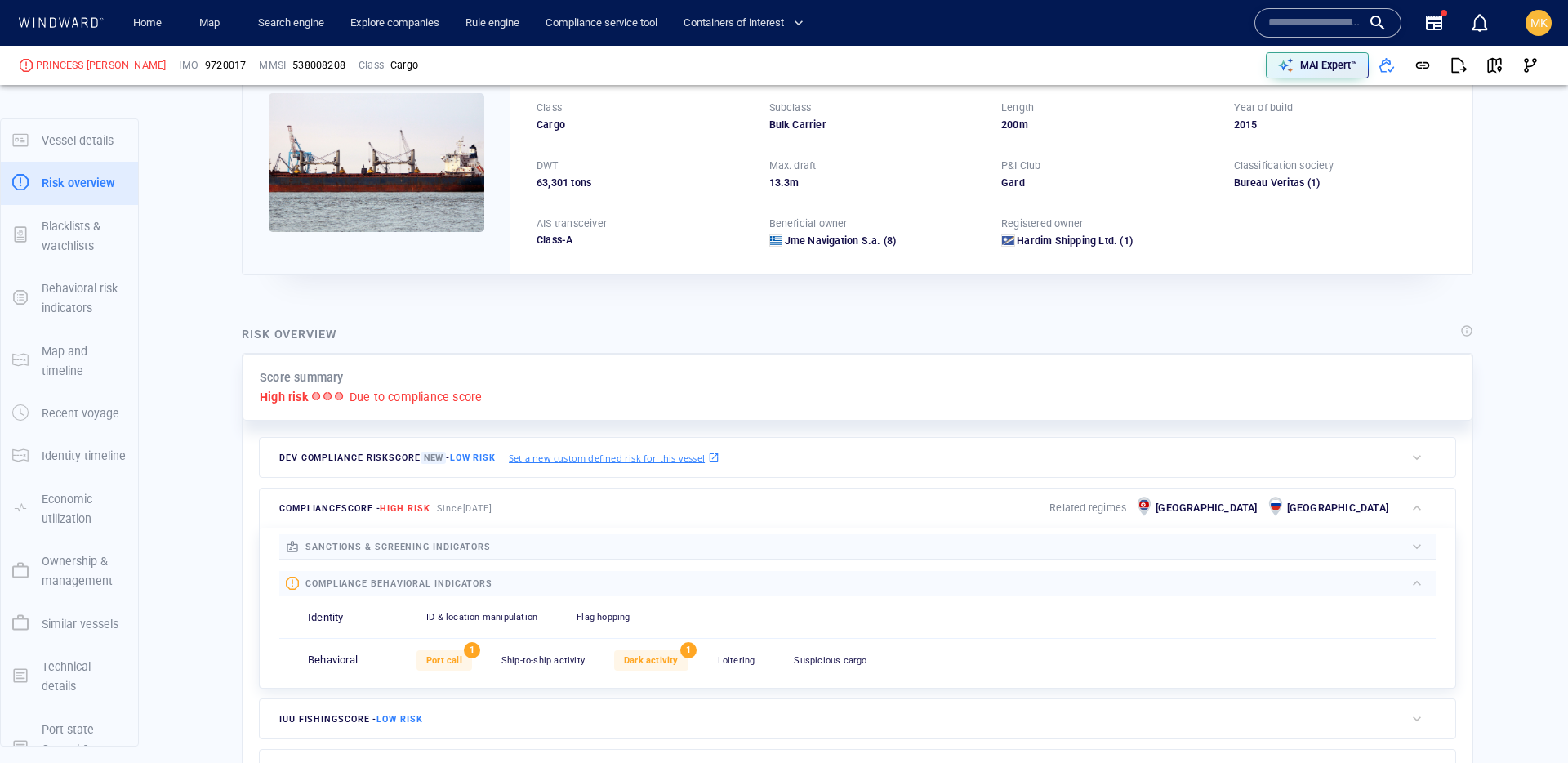
scroll to position [43, 0]
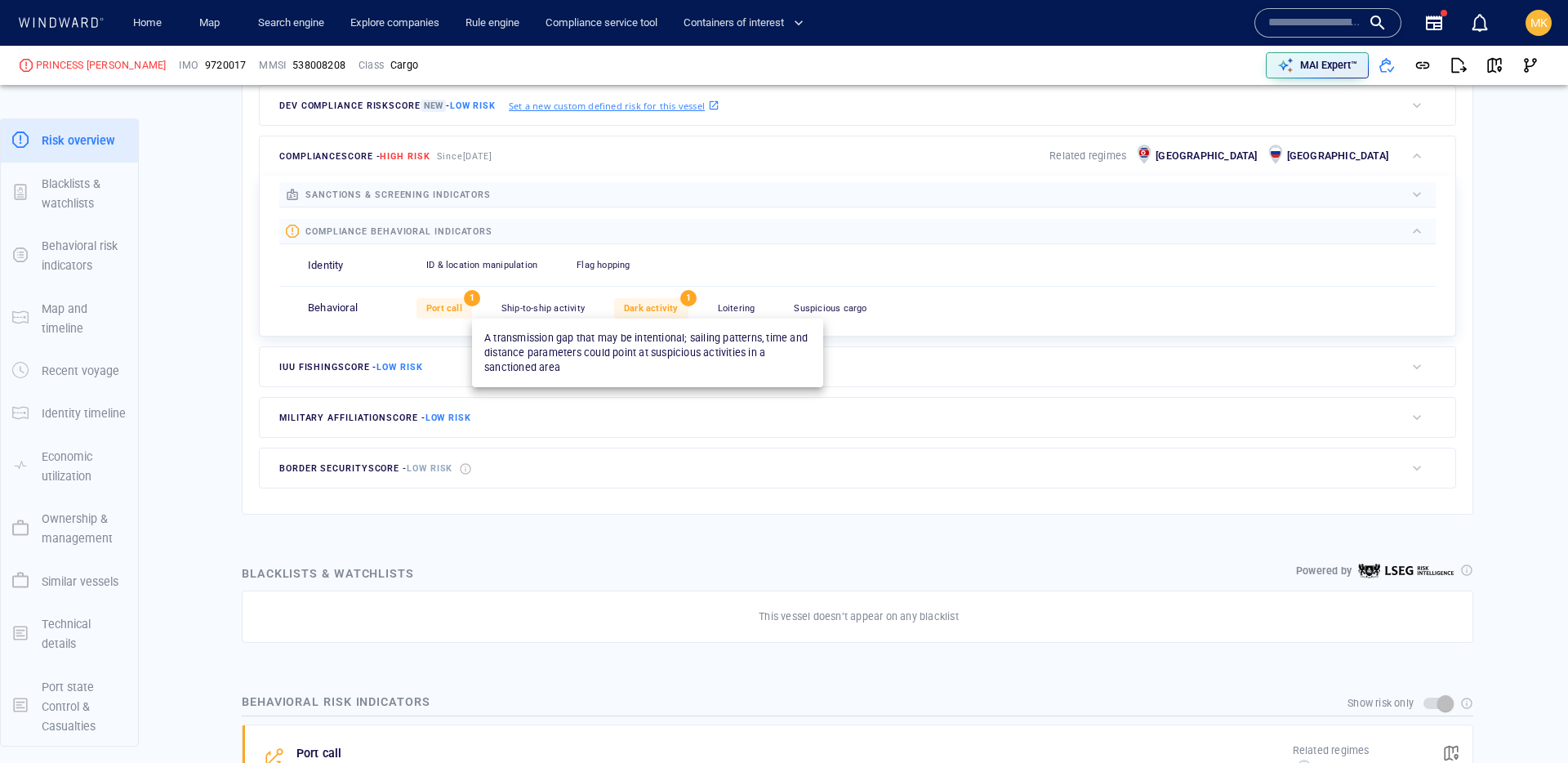
click at [665, 312] on span "Dark activity" at bounding box center [651, 307] width 55 height 10
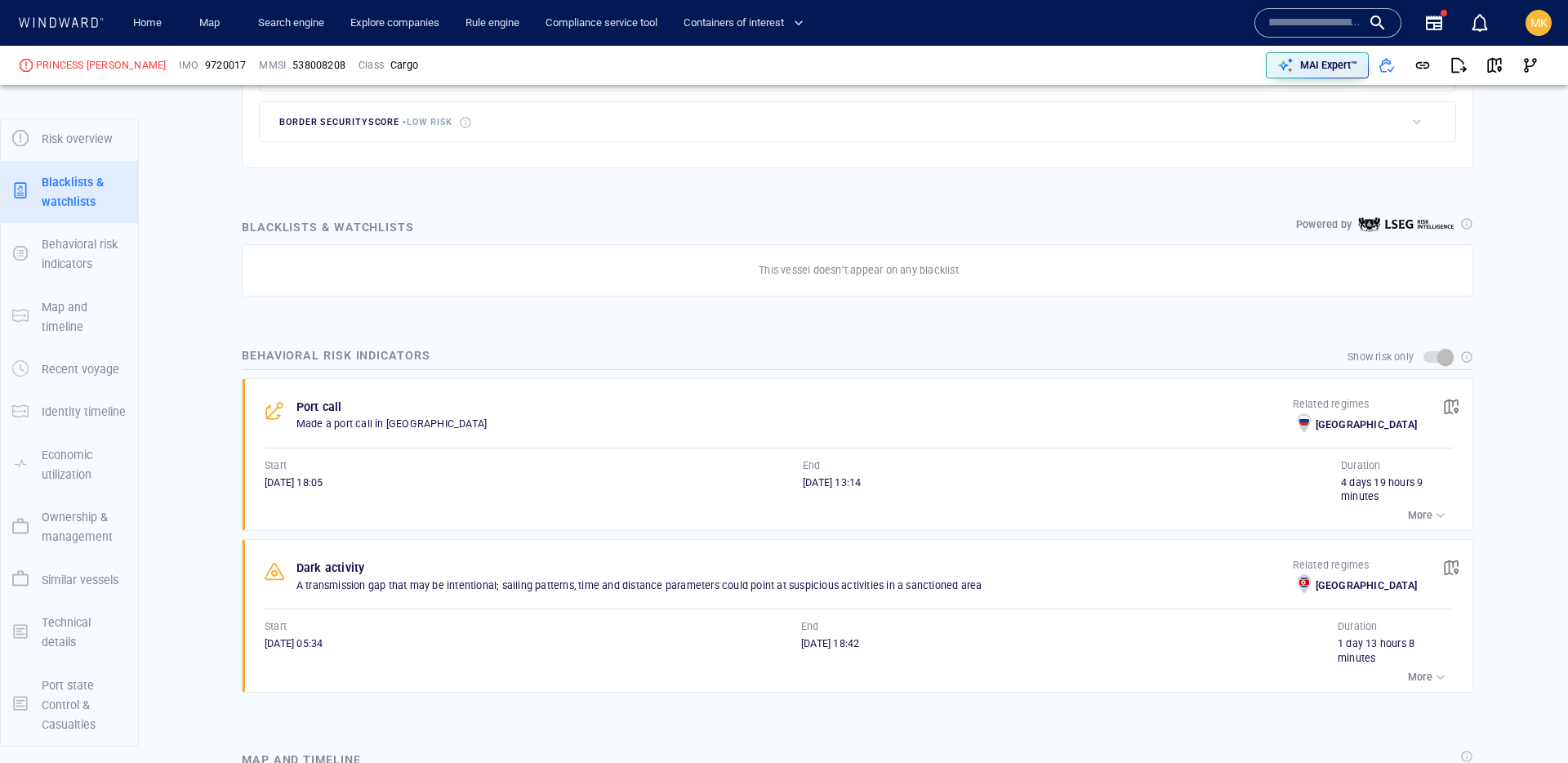
scroll to position [842, 0]
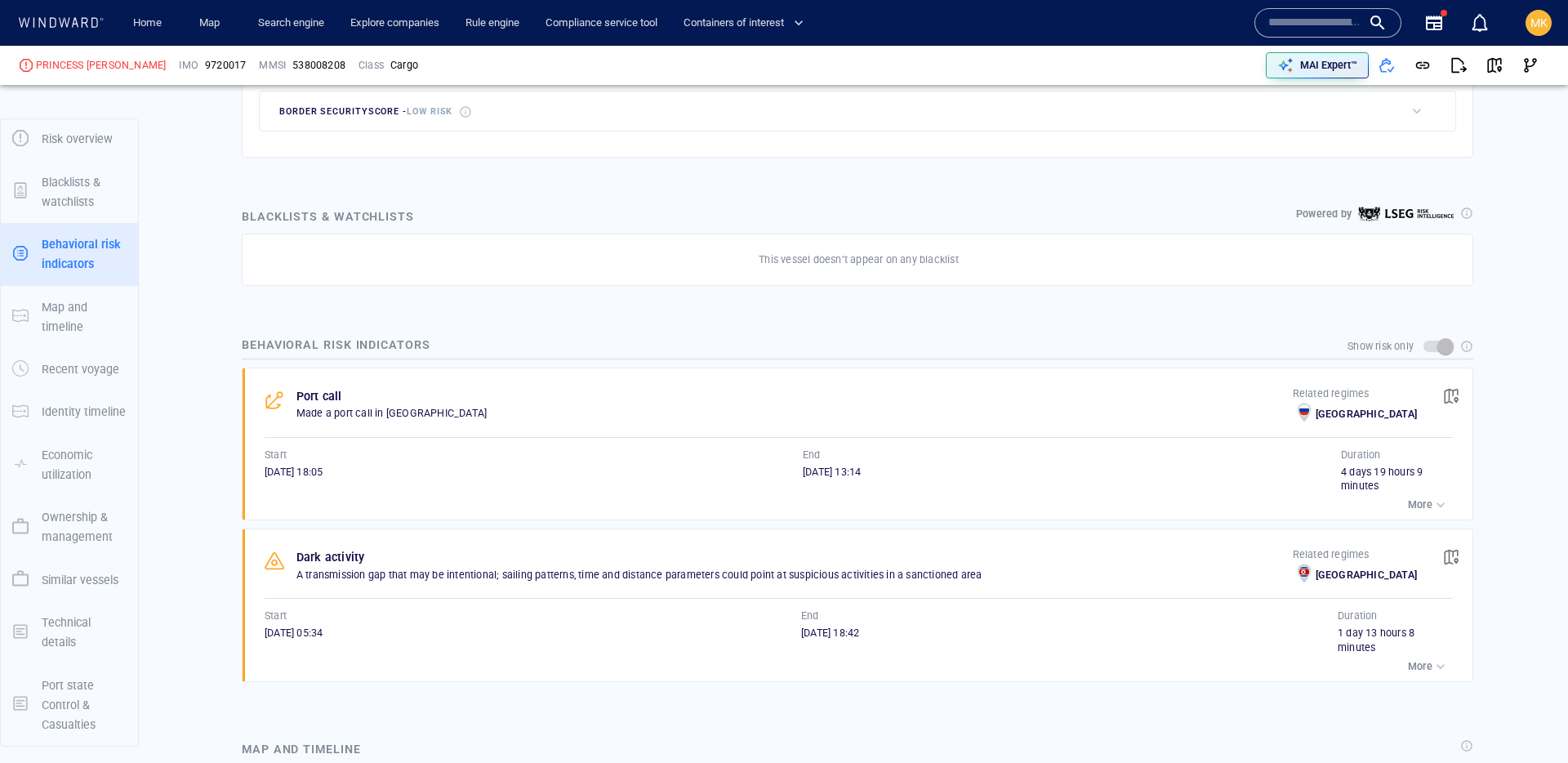
click at [205, 65] on span "9720017" at bounding box center [225, 65] width 41 height 15
copy span "9720017"
click at [1443, 402] on span "button" at bounding box center [1452, 396] width 17 height 17
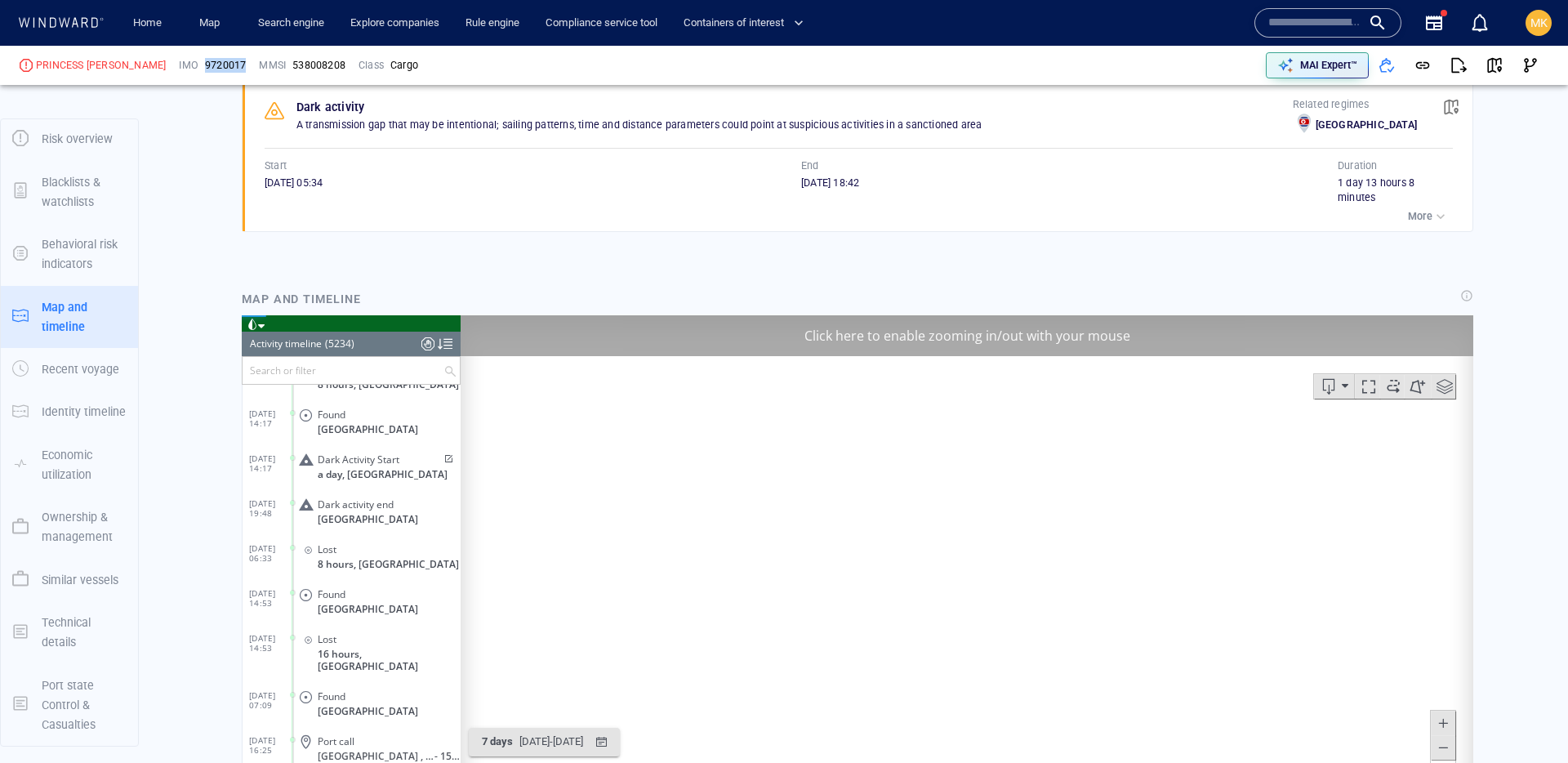
scroll to position [1309, 0]
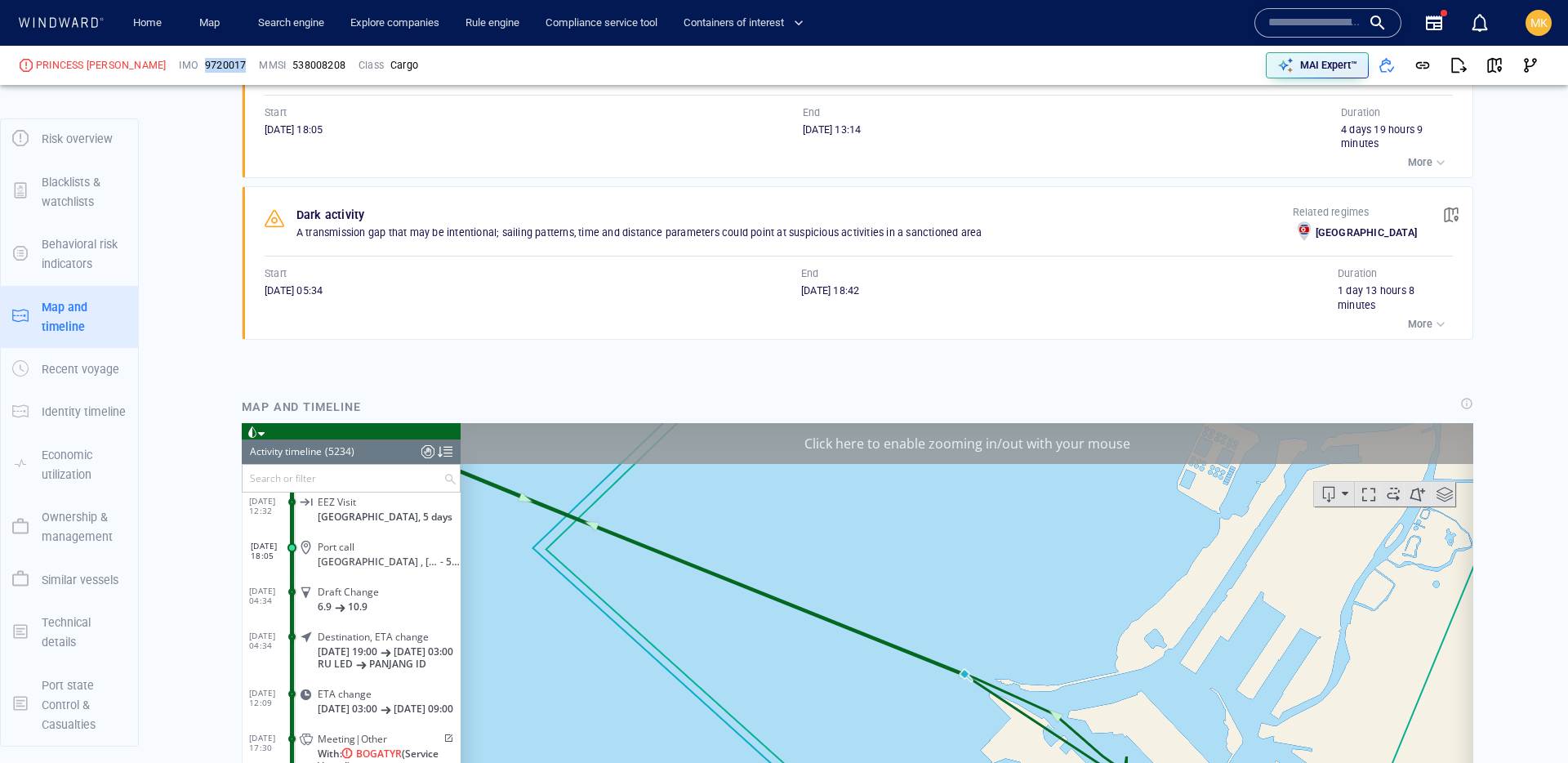
scroll to position [1179, 0]
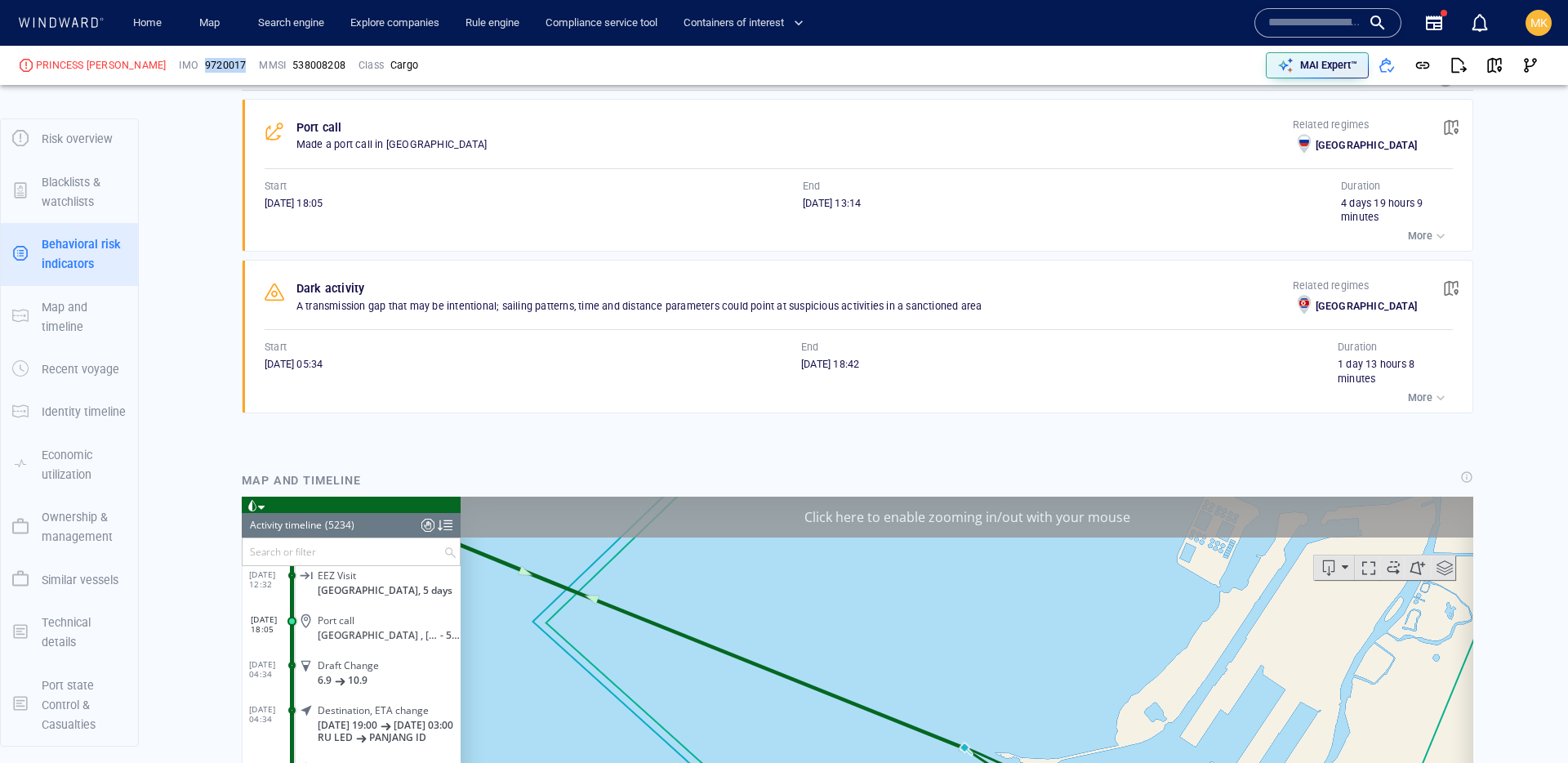
click at [1458, 128] on span "button" at bounding box center [1452, 128] width 17 height 17
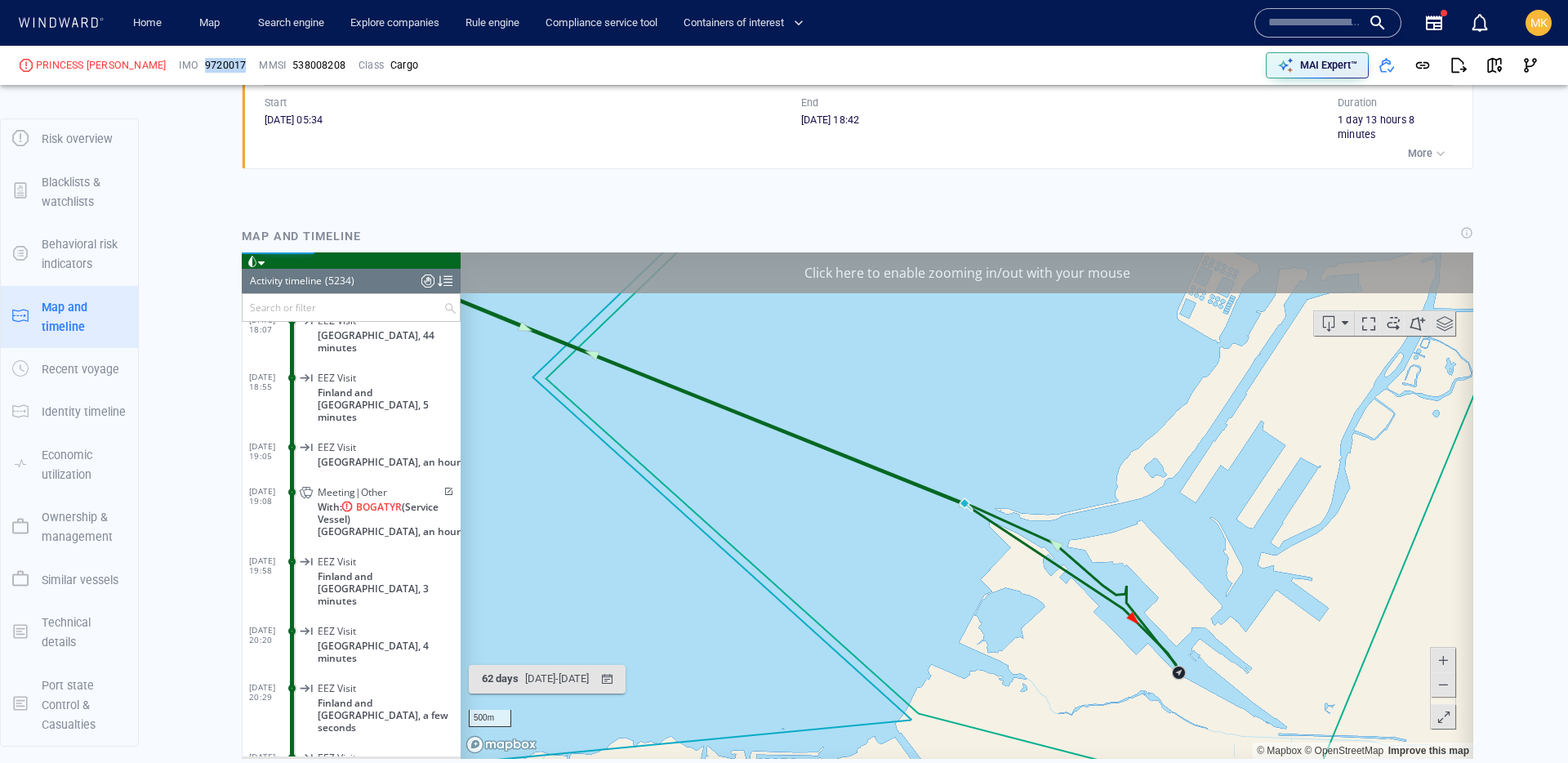
scroll to position [227337, 0]
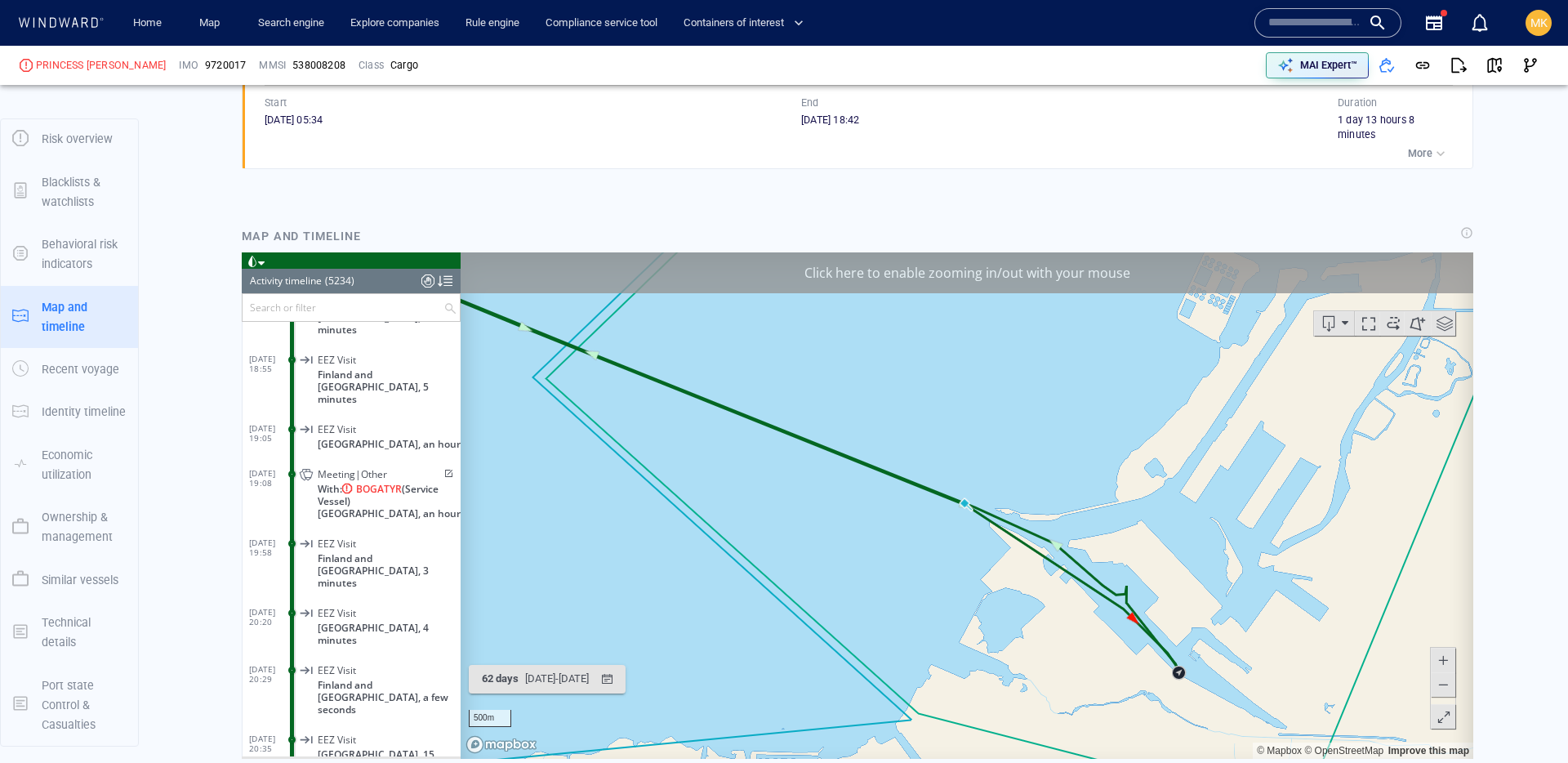
click at [1314, 20] on input "text" at bounding box center [1315, 22] width 93 height 24
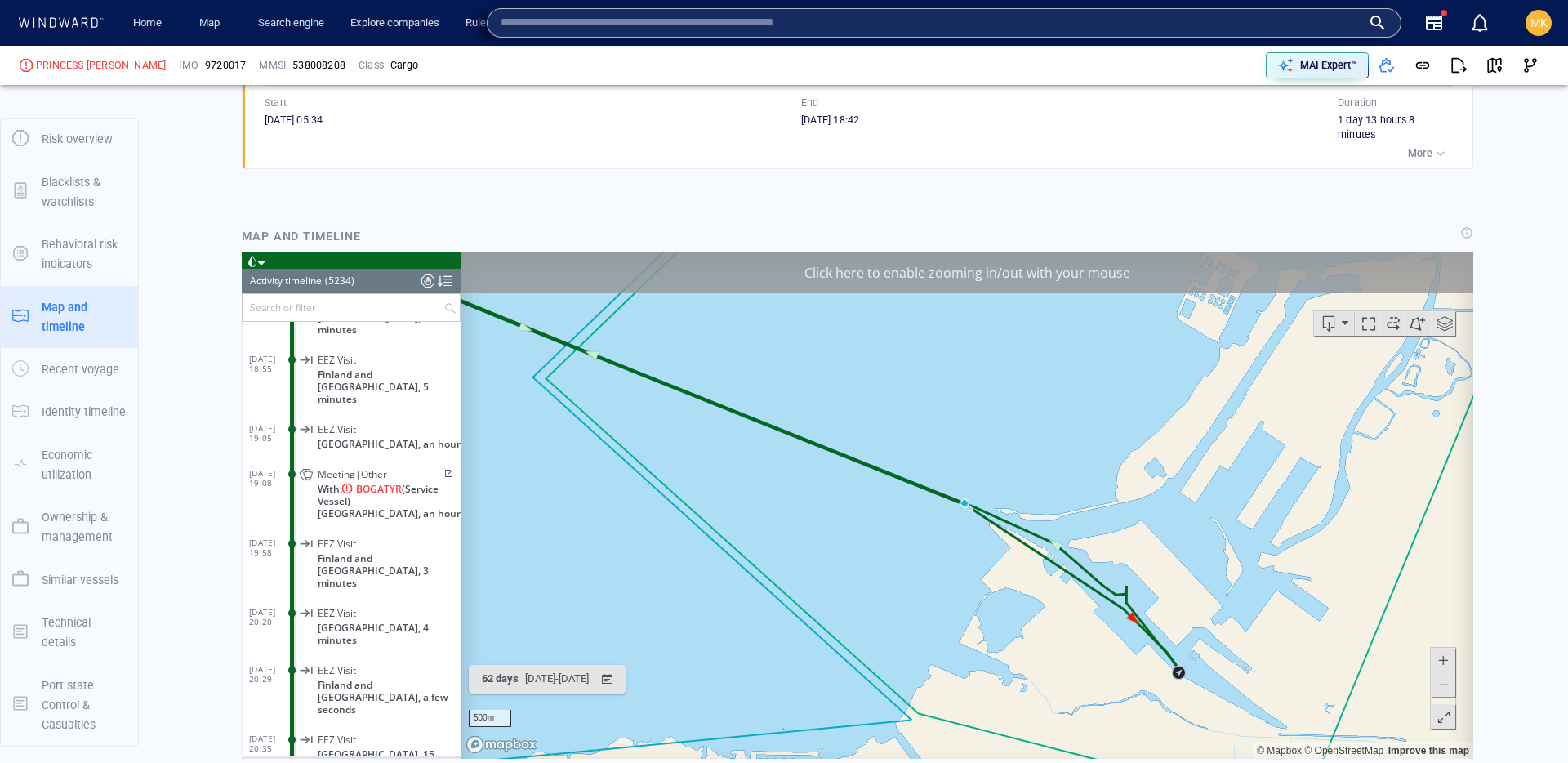
paste input "*******"
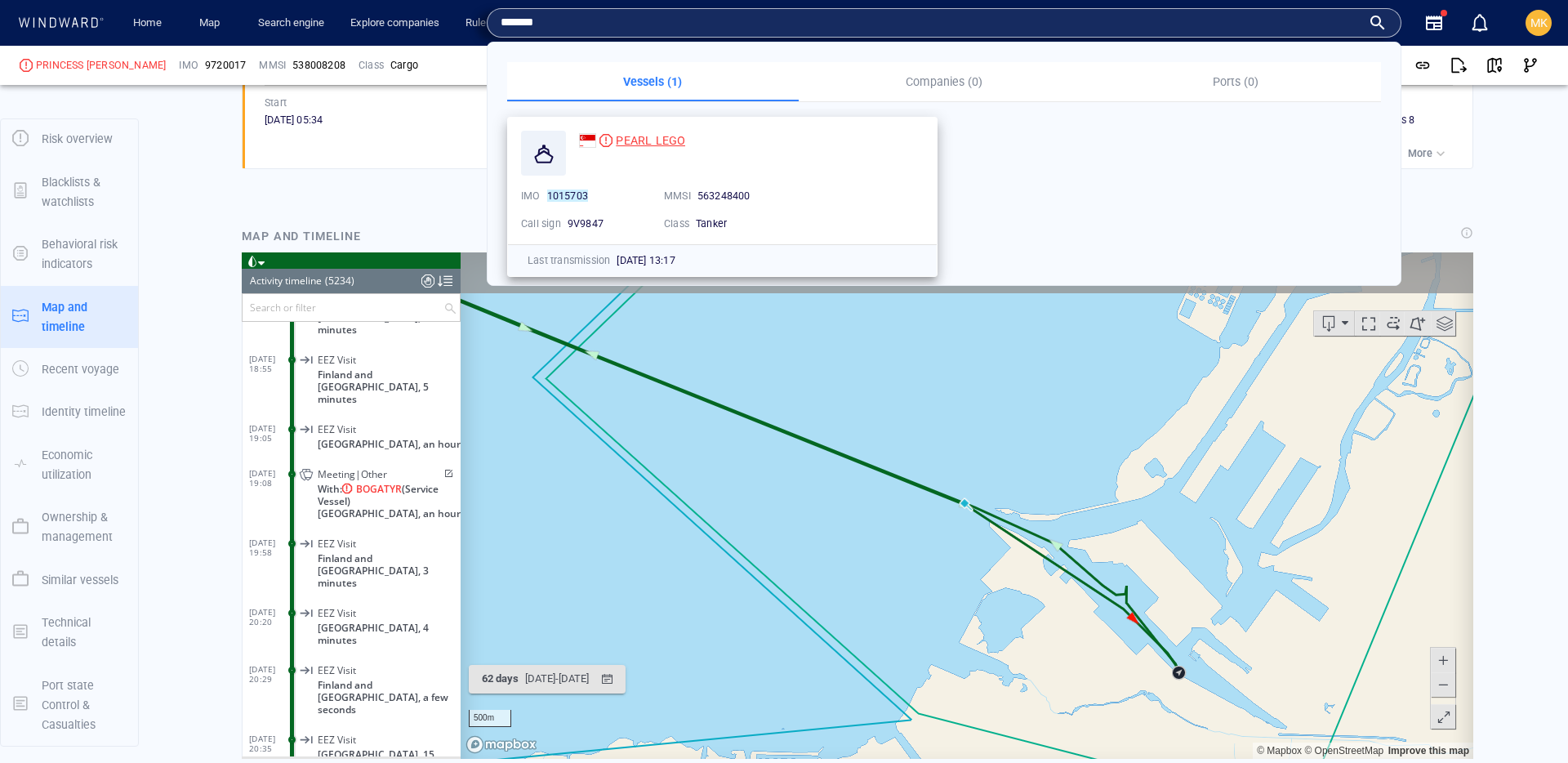
type input "*******"
click at [644, 139] on span "PEARL LEGO" at bounding box center [650, 141] width 69 height 13
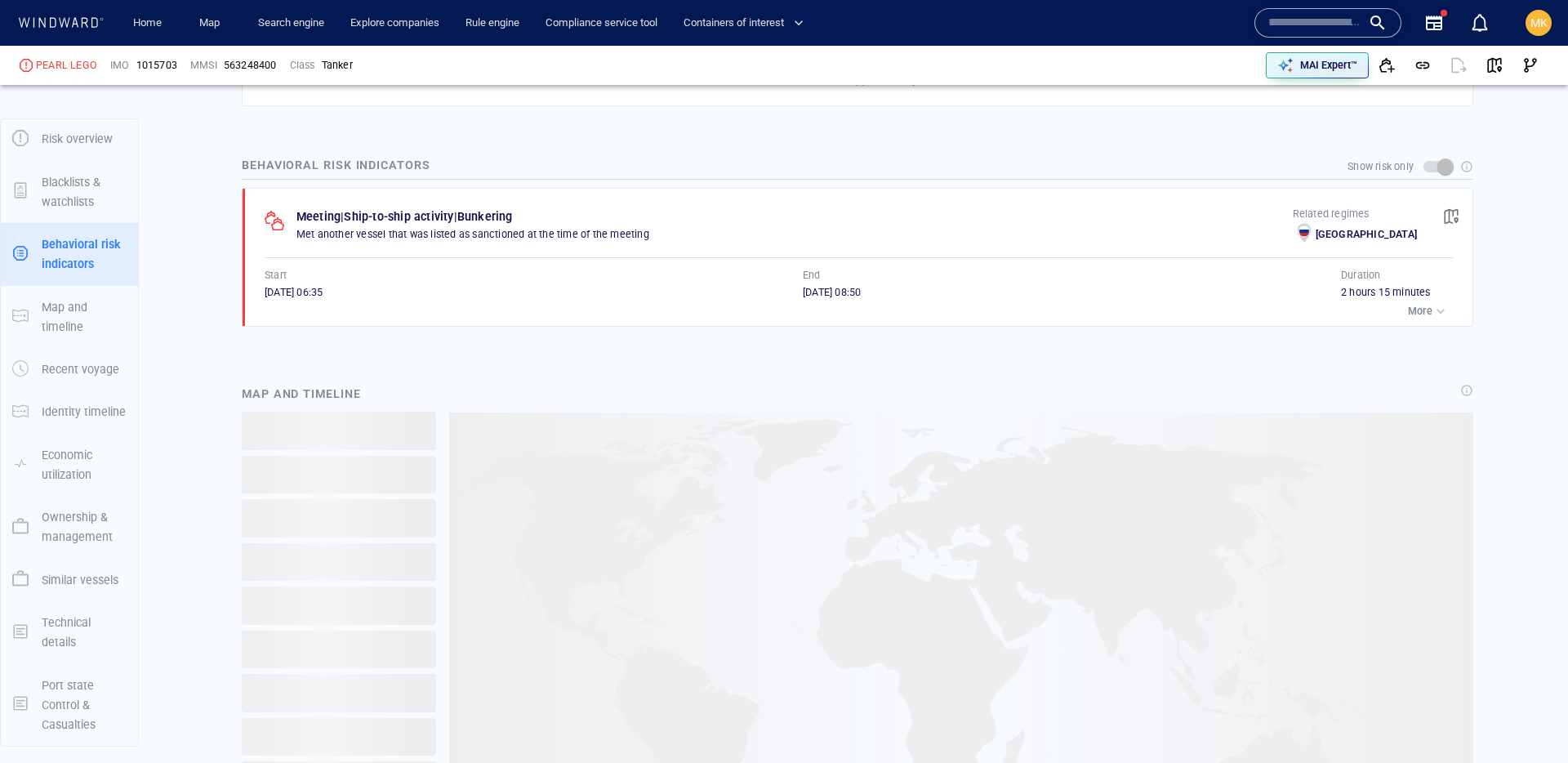
scroll to position [783, 0]
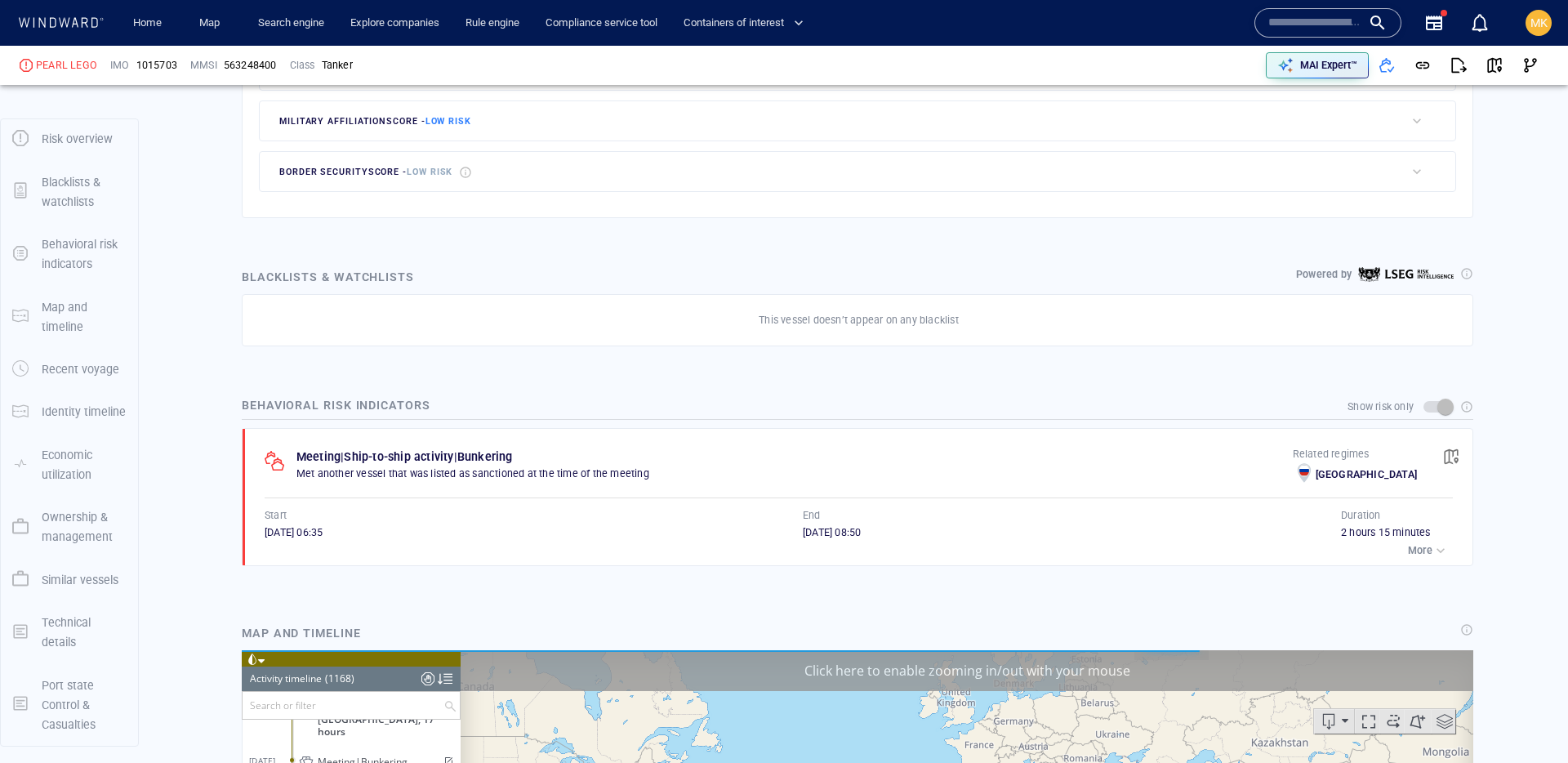
scroll to position [52014, 0]
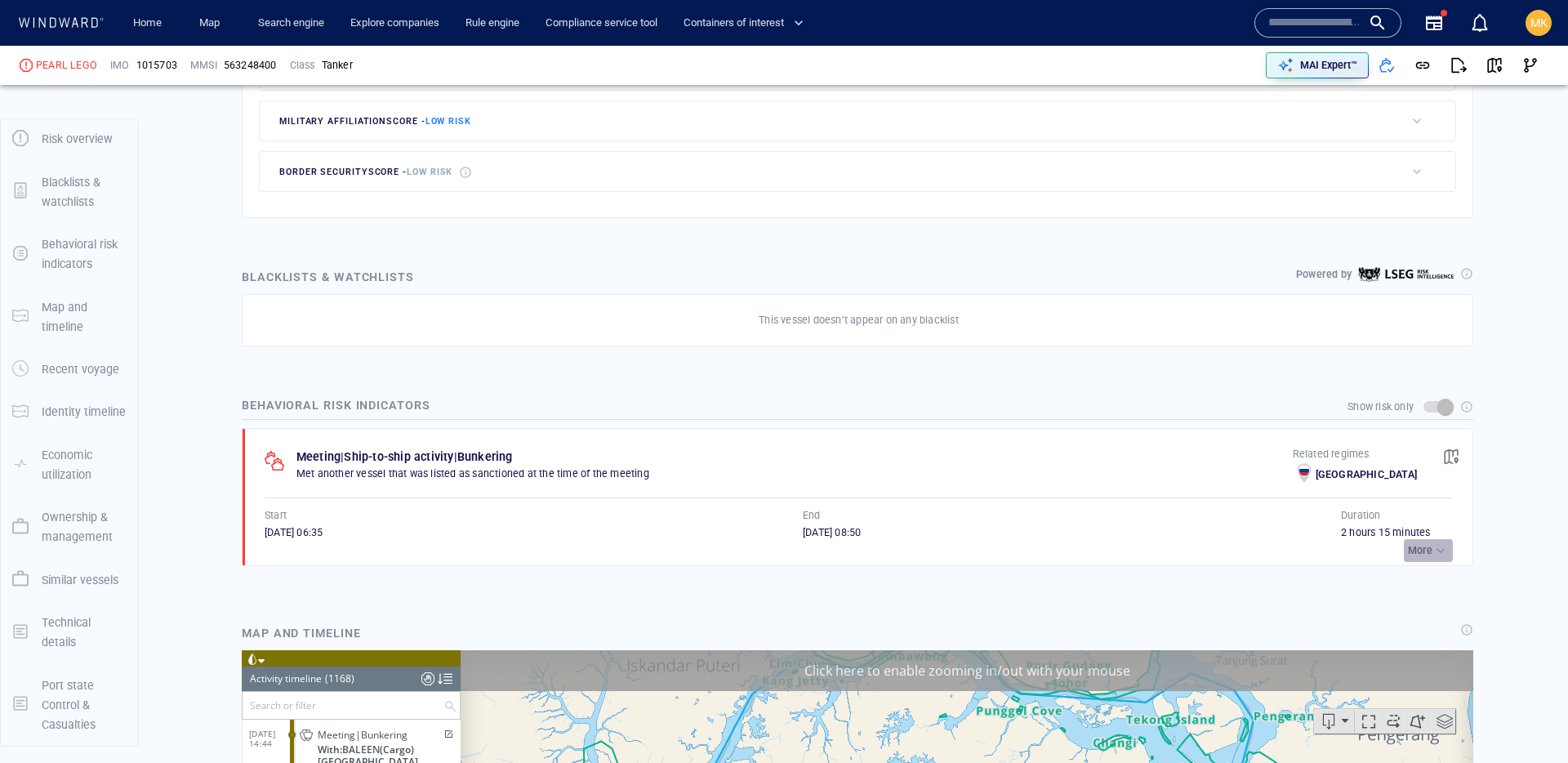
click at [1418, 555] on p "More" at bounding box center [1420, 551] width 24 height 15
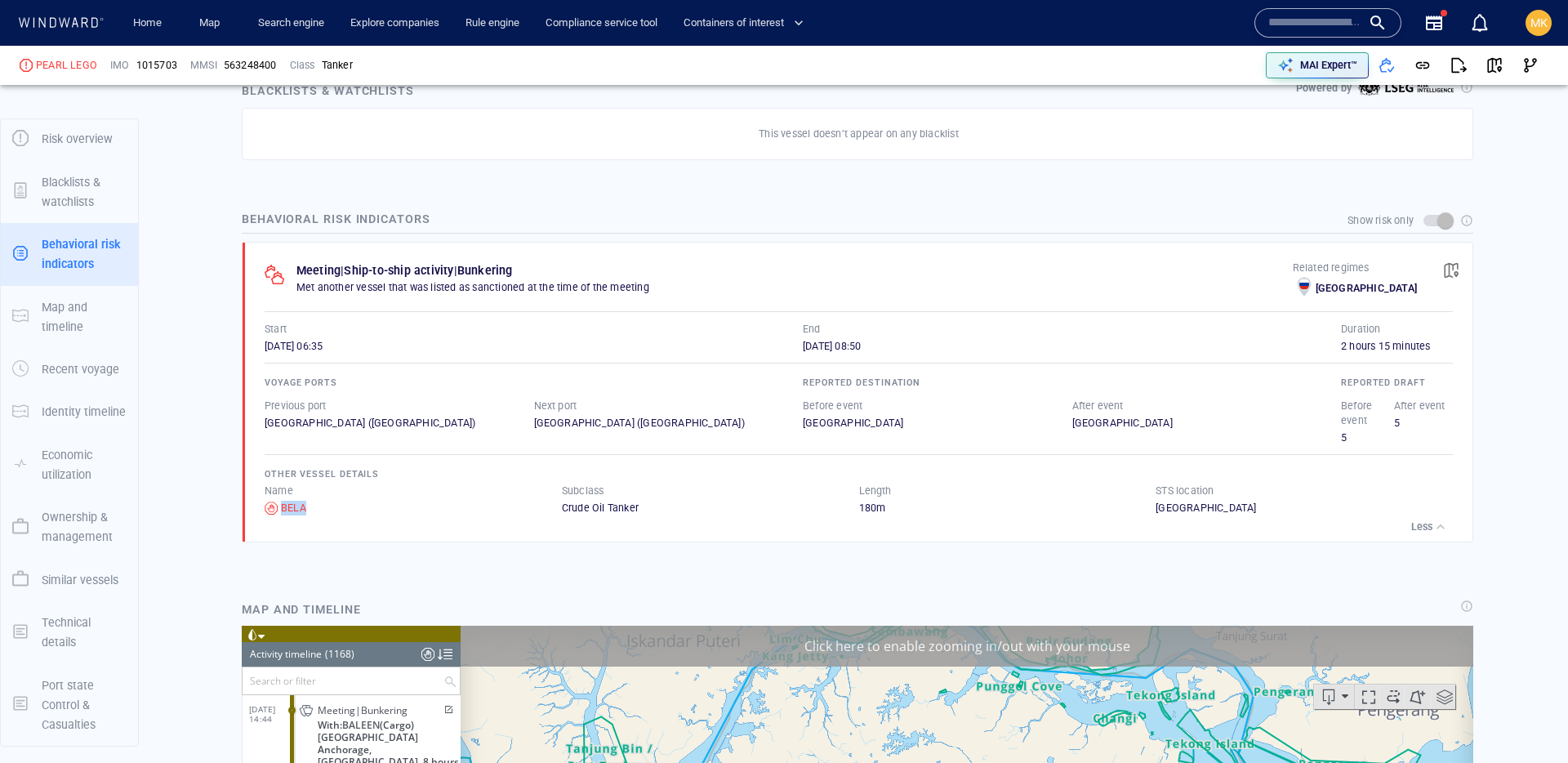
scroll to position [1099, 0]
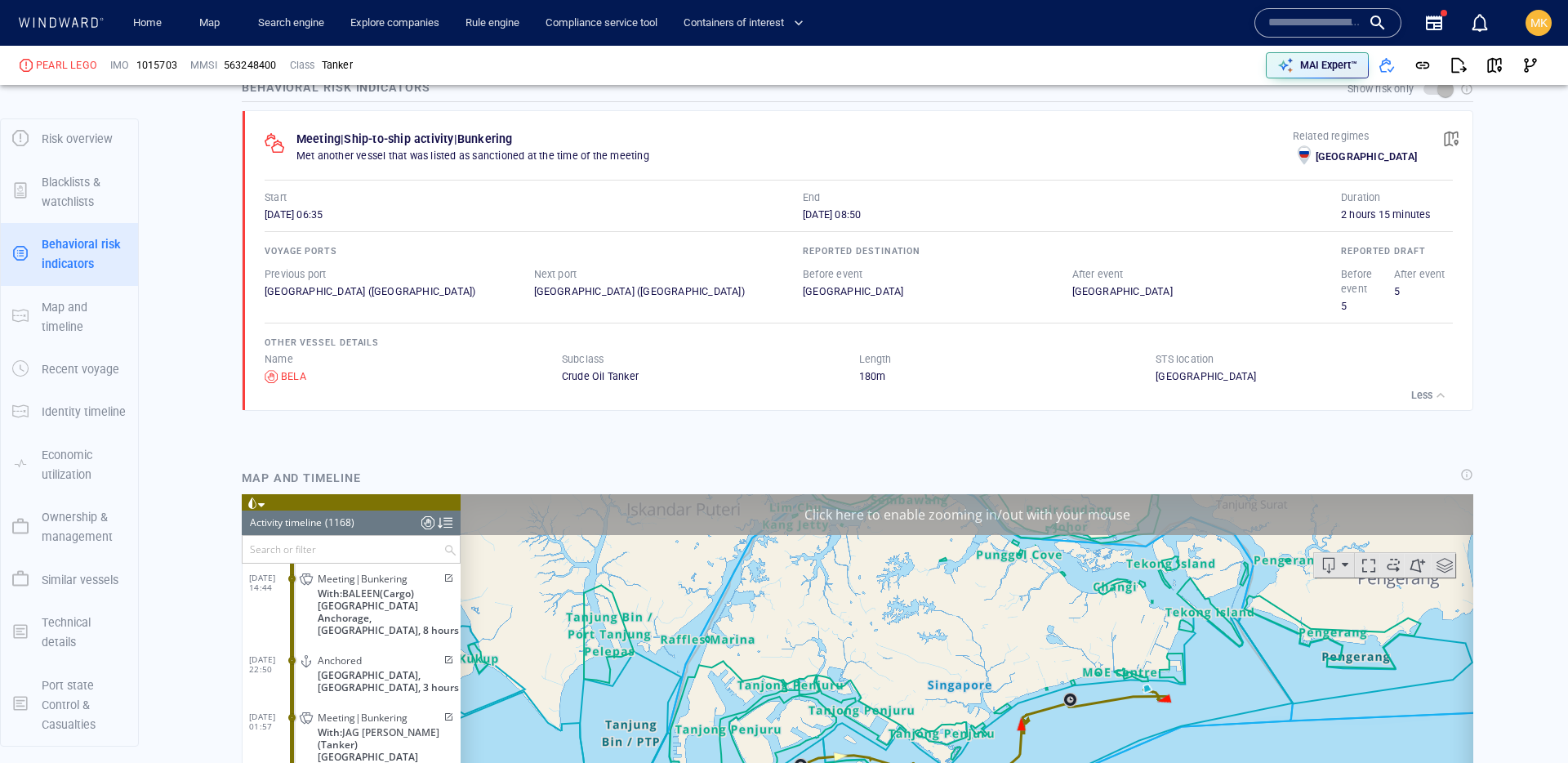
click at [1286, 36] on div at bounding box center [1328, 23] width 147 height 30
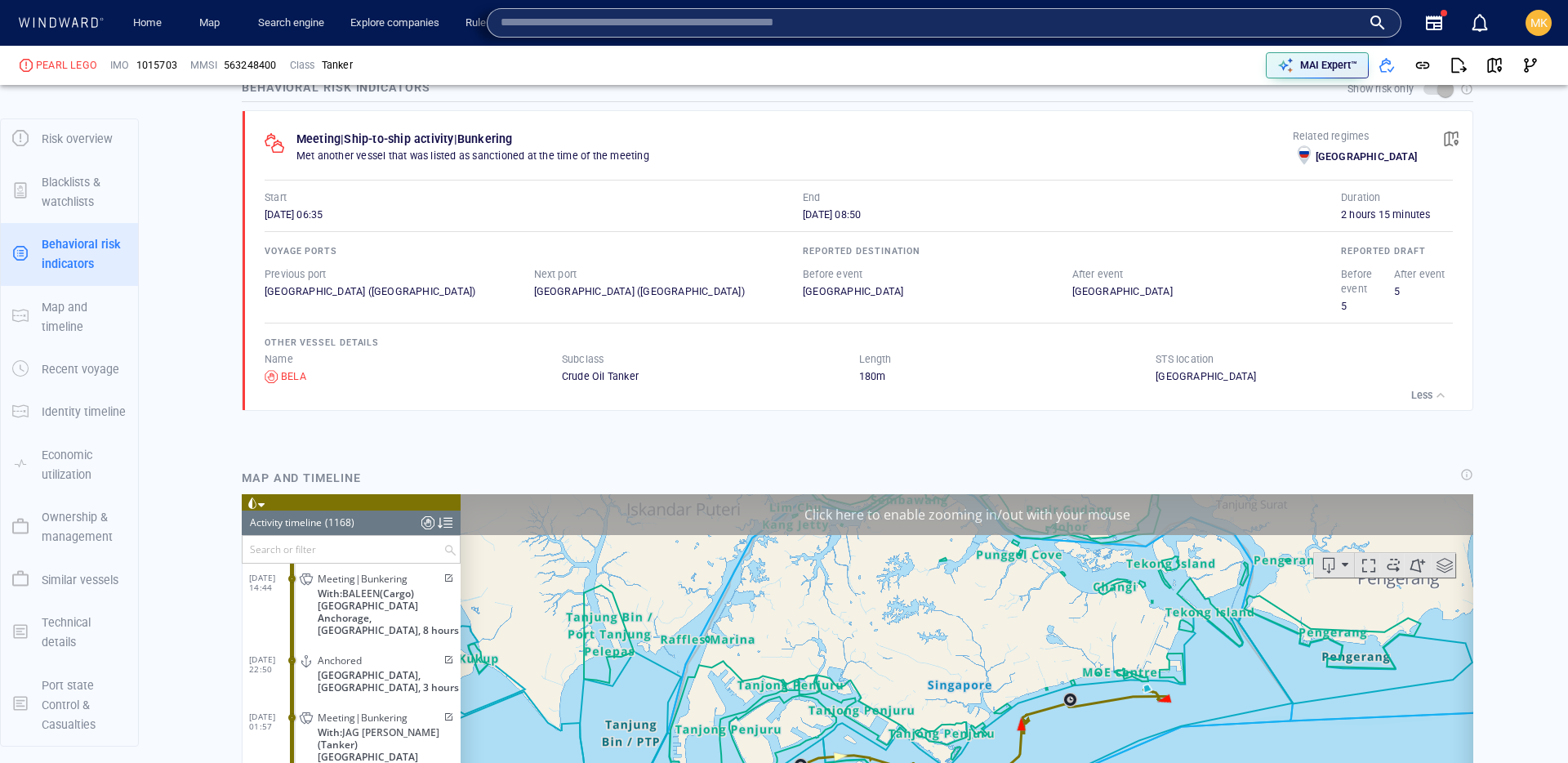
click at [1284, 29] on input "text" at bounding box center [931, 22] width 861 height 24
paste input "*******"
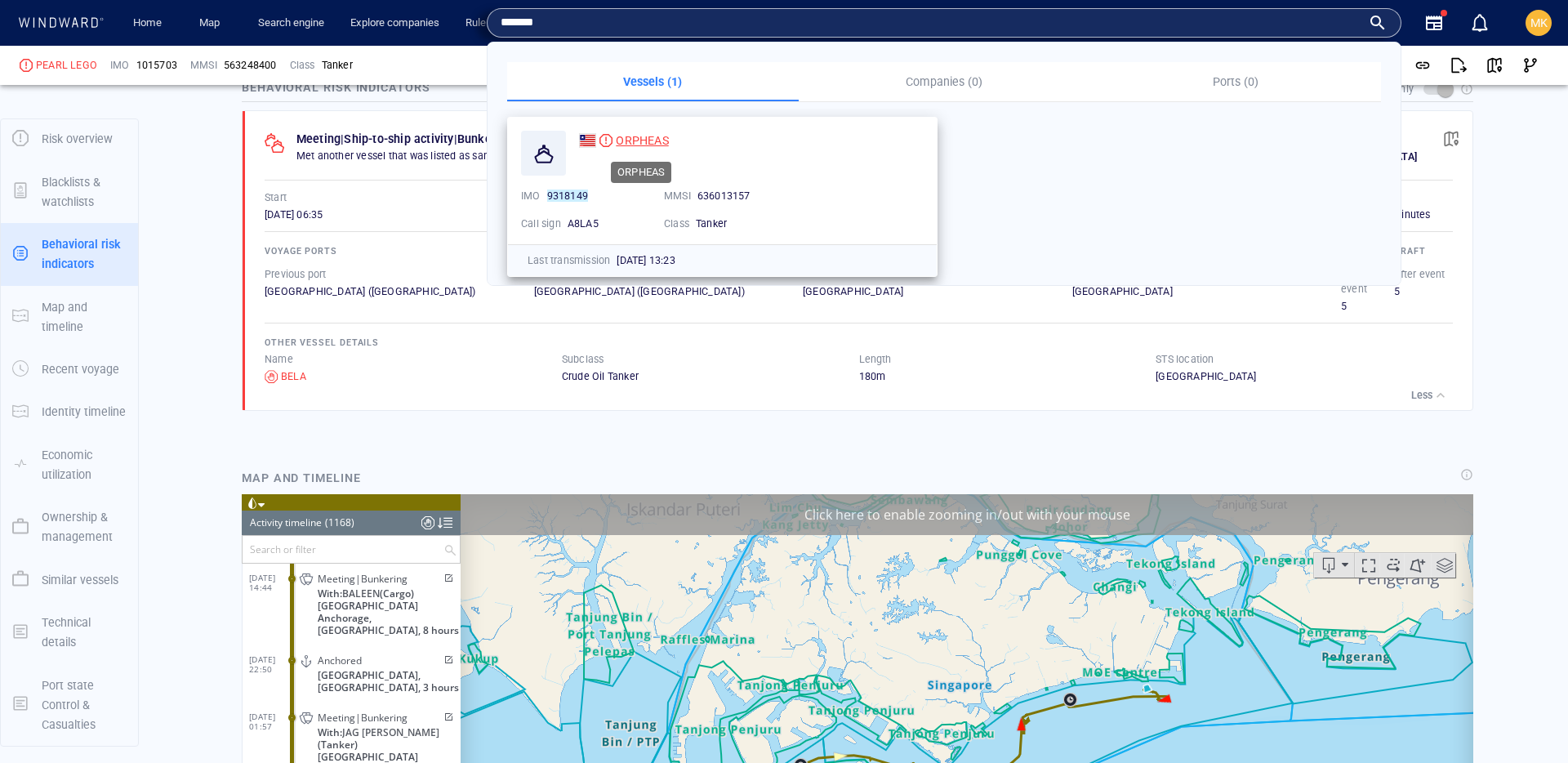
type input "*******"
click at [630, 131] on div "ORPHEAS" at bounding box center [642, 140] width 52 height 20
